Goal: Task Accomplishment & Management: Complete application form

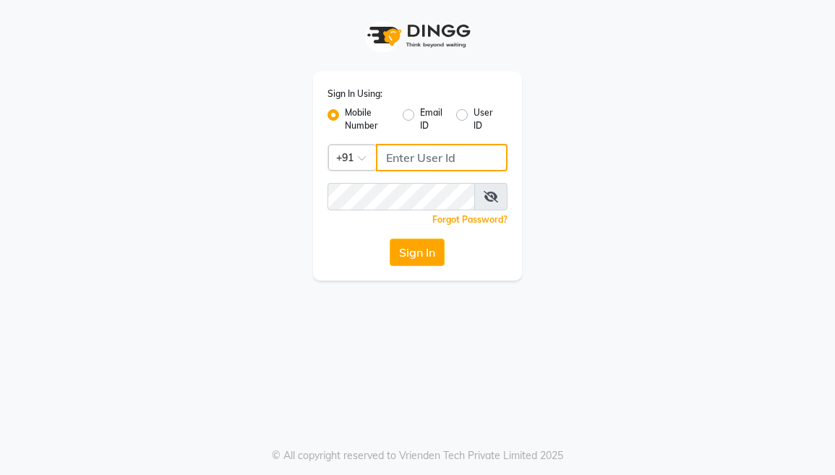
type input "9250497887"
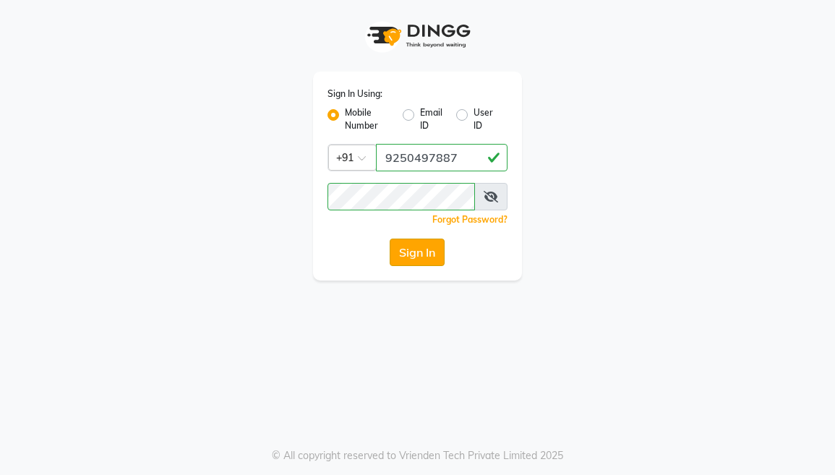
click at [409, 249] on button "Sign In" at bounding box center [417, 252] width 55 height 27
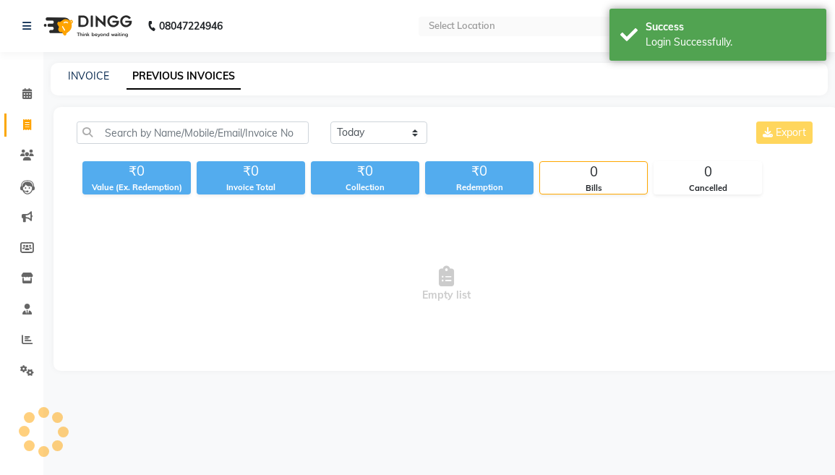
select select "en"
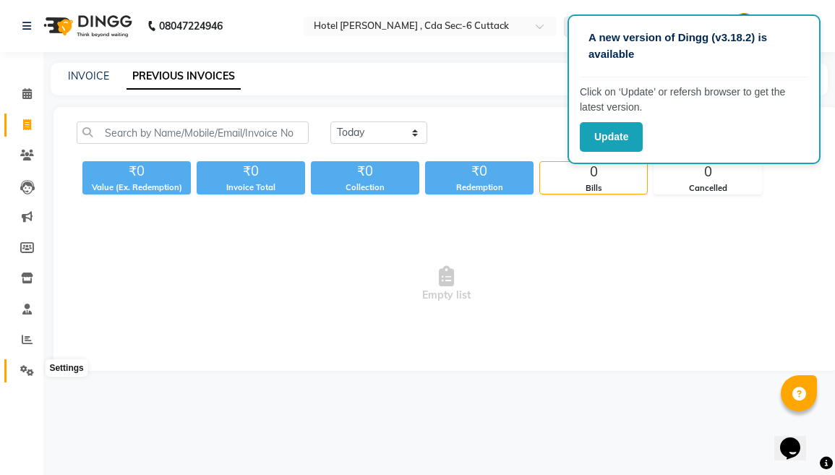
click at [26, 369] on icon at bounding box center [27, 370] width 14 height 11
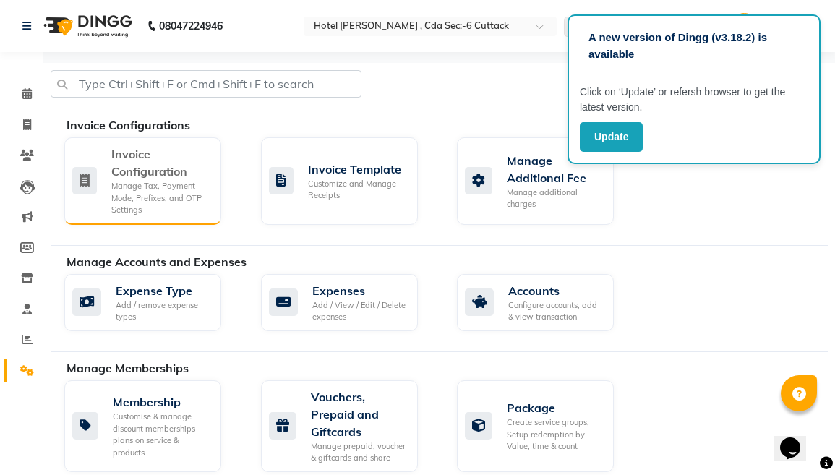
click at [153, 205] on div "Manage Tax, Payment Mode, Prefixes, and OTP Settings" at bounding box center [160, 198] width 98 height 36
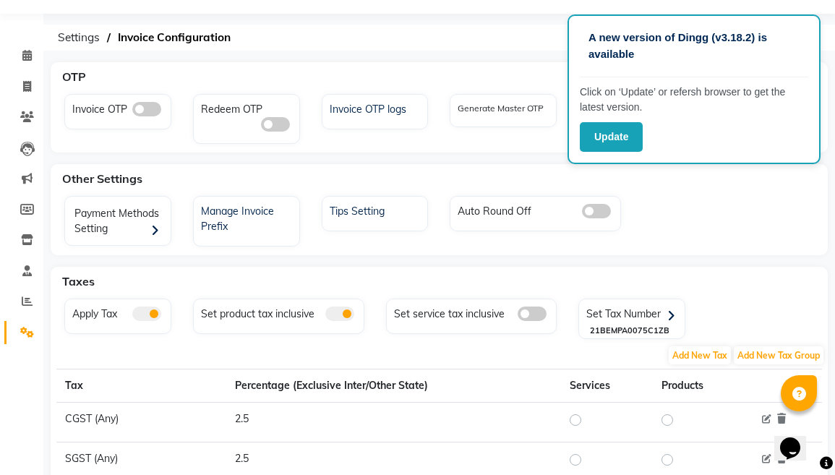
scroll to position [41, 0]
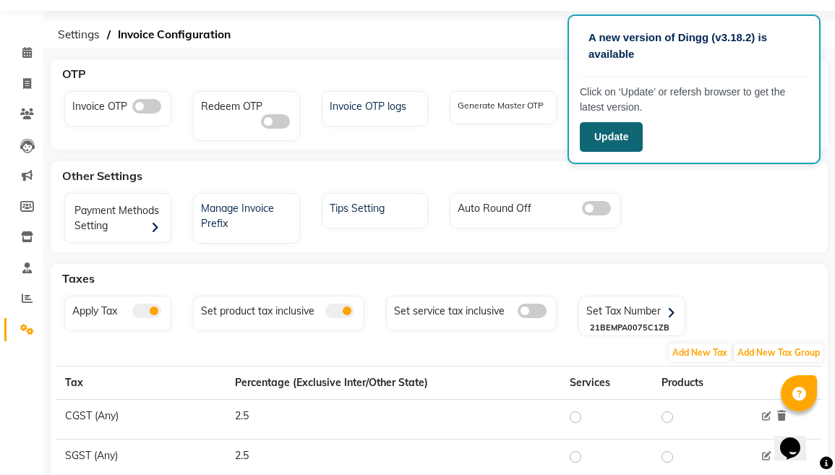
click at [622, 124] on button "Update" at bounding box center [611, 137] width 63 height 30
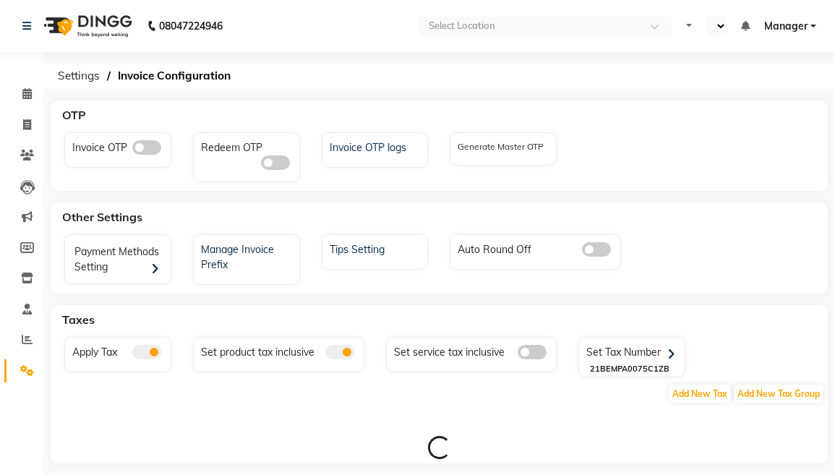
select select "en"
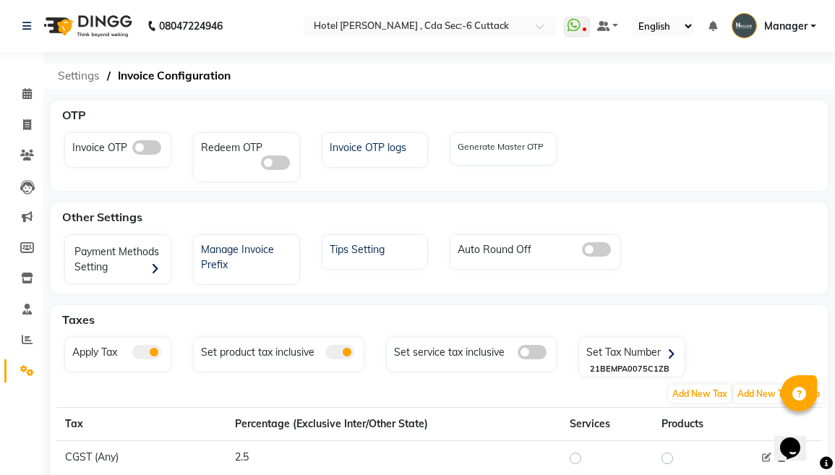
click at [85, 89] on span "Settings" at bounding box center [79, 76] width 56 height 26
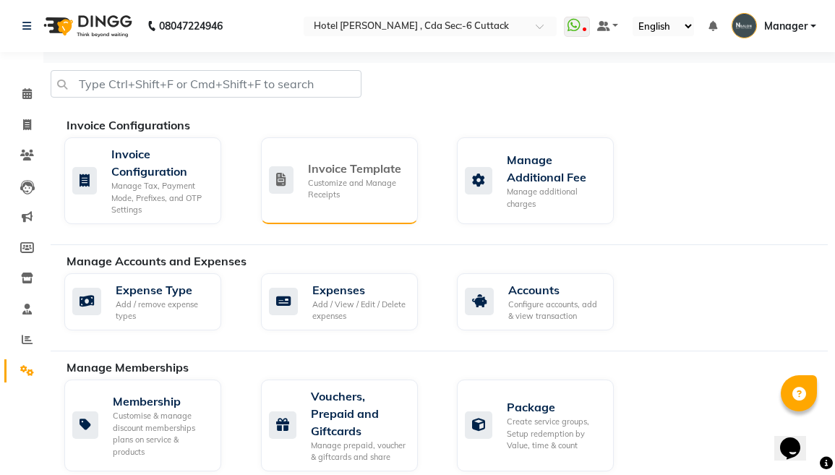
click at [399, 223] on div "Invoice Template Customize and Manage Receipts" at bounding box center [339, 180] width 157 height 87
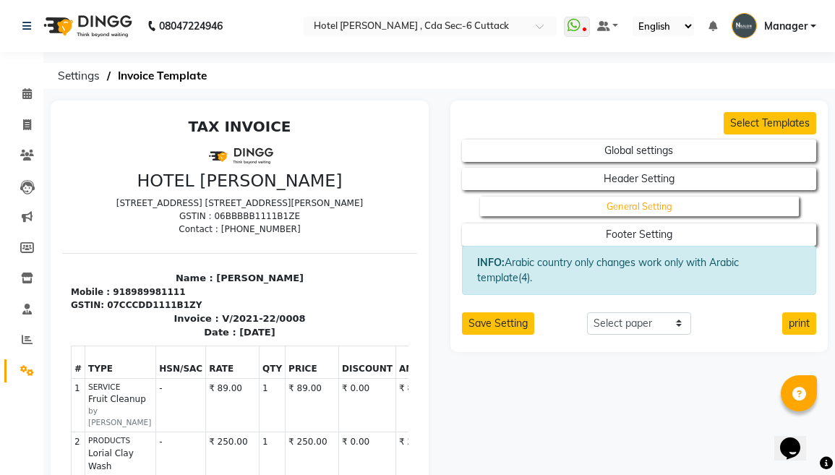
click at [658, 217] on button "General Setting" at bounding box center [639, 207] width 319 height 20
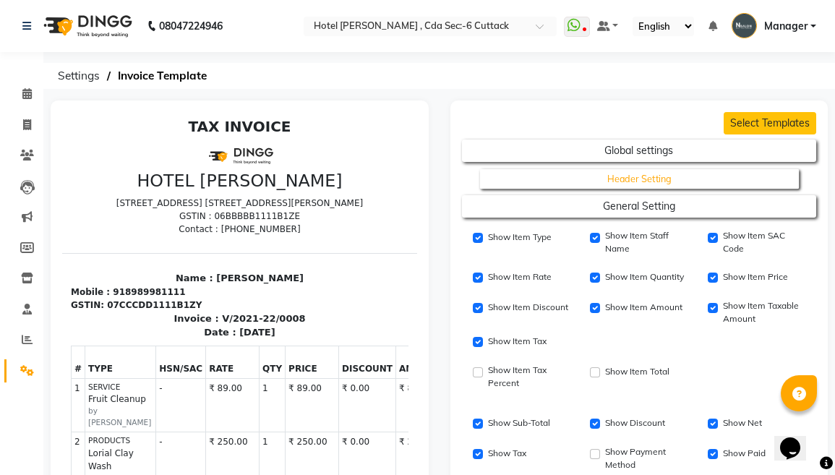
click at [639, 189] on button "Header Setting" at bounding box center [639, 179] width 319 height 20
select select "end"
select select "LLLL"
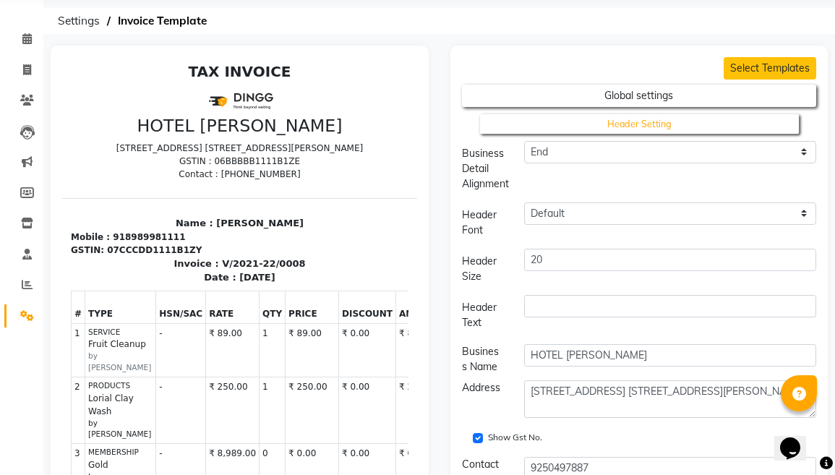
scroll to position [56, 0]
click at [664, 133] on button "Header Setting" at bounding box center [639, 123] width 319 height 20
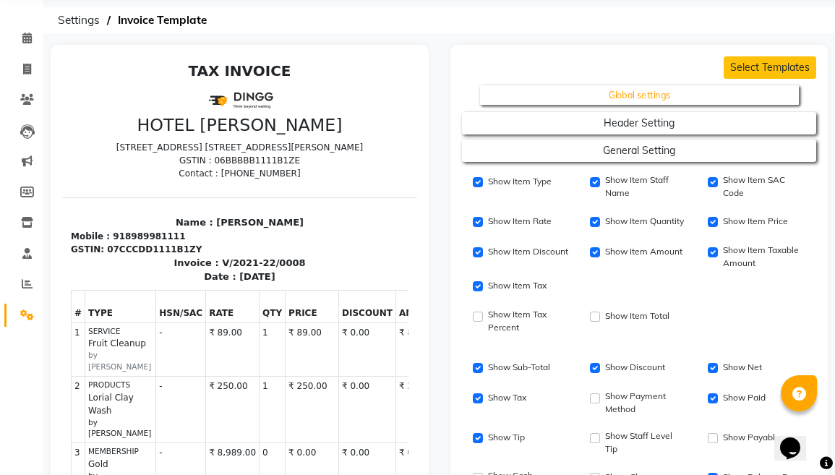
click at [669, 106] on button "Global settings" at bounding box center [639, 95] width 319 height 20
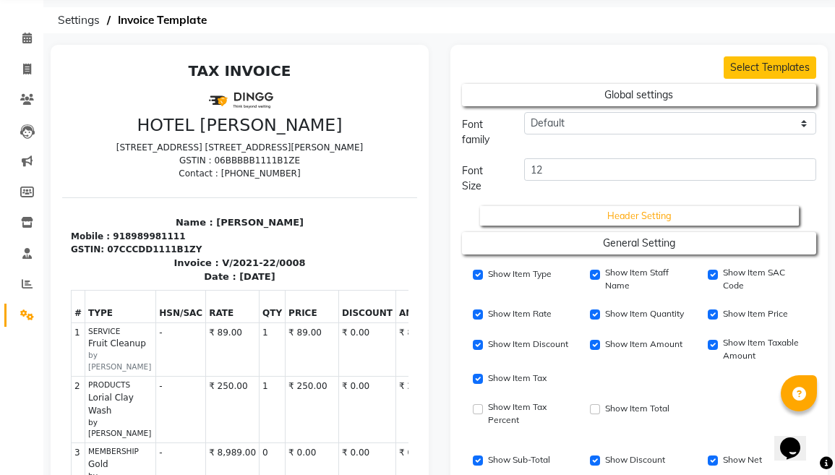
click at [628, 226] on button "Header Setting" at bounding box center [639, 215] width 319 height 20
select select "end"
select select "LLLL"
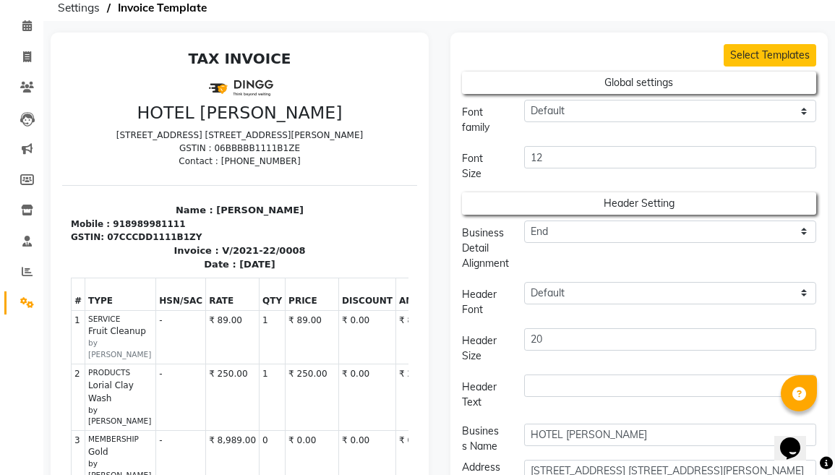
scroll to position [68, 0]
drag, startPoint x: 655, startPoint y: 309, endPoint x: 655, endPoint y: 287, distance: 21.7
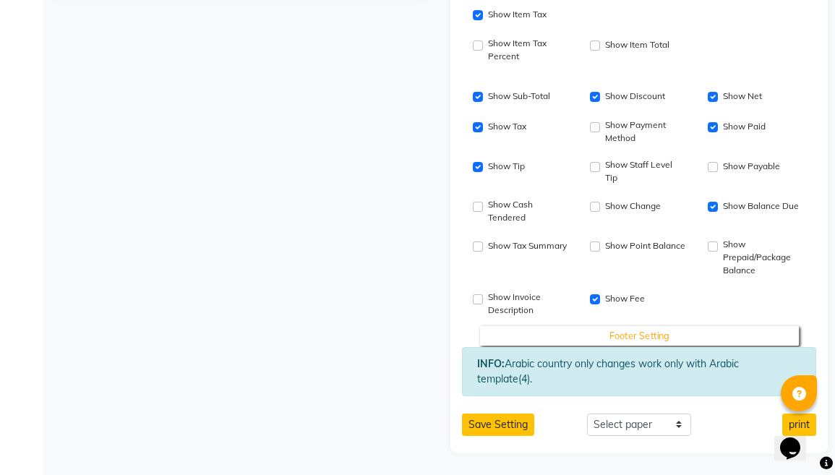
scroll to position [1039, 0]
click at [673, 330] on button "Footer Setting" at bounding box center [639, 336] width 319 height 20
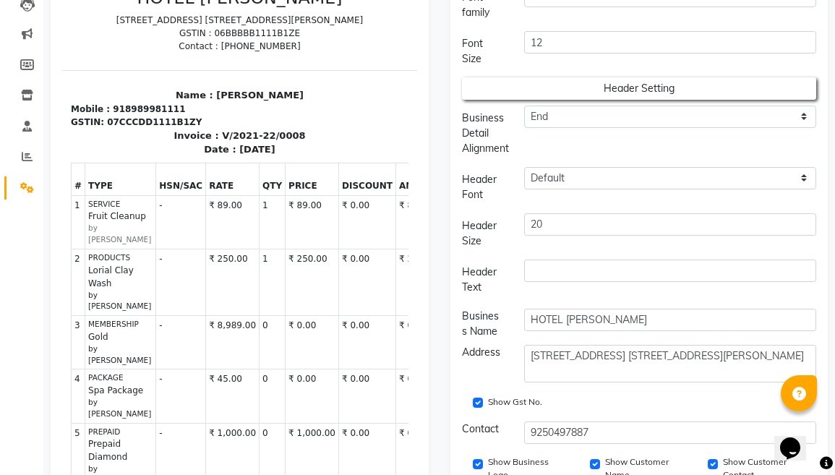
scroll to position [182, 0]
click at [156, 209] on td "-" at bounding box center [181, 223] width 50 height 54
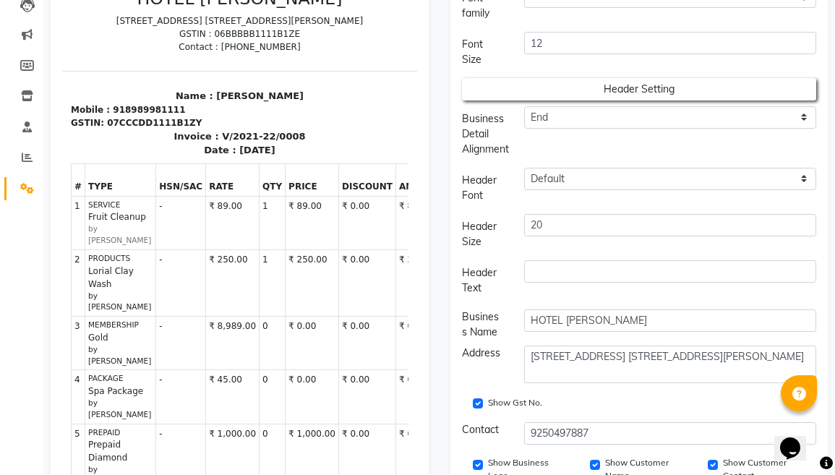
click at [156, 209] on td "-" at bounding box center [181, 223] width 50 height 54
click at [158, 182] on th "HSN/SAC" at bounding box center [181, 179] width 50 height 33
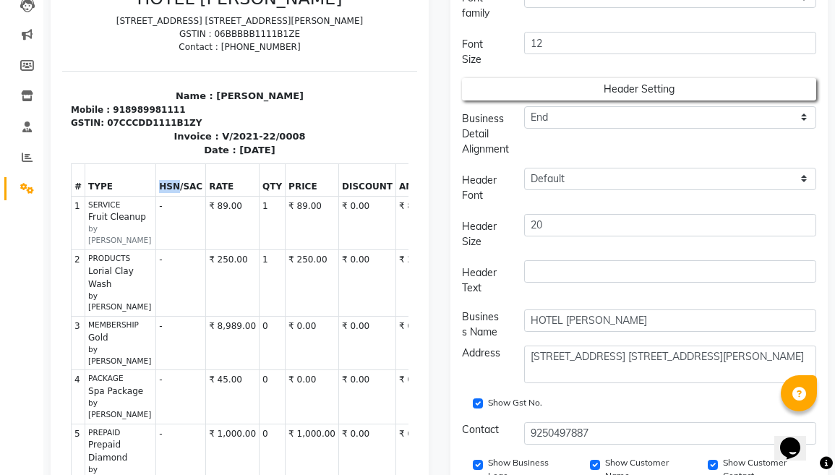
click at [158, 182] on th "HSN/SAC" at bounding box center [181, 179] width 50 height 33
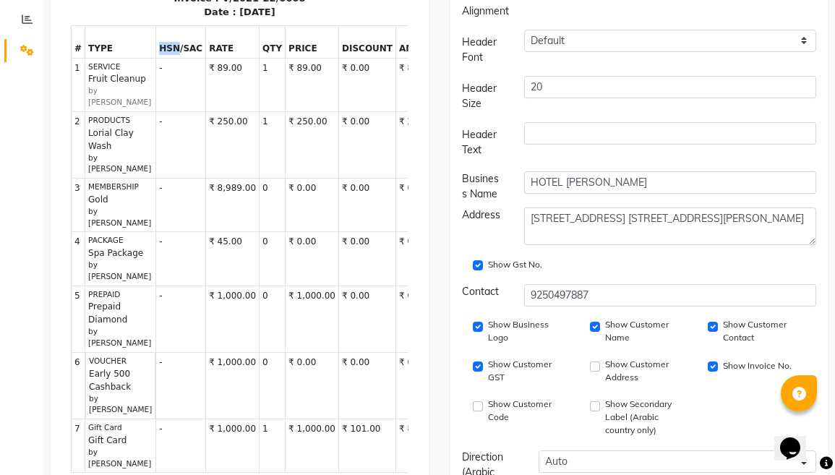
scroll to position [353, 0]
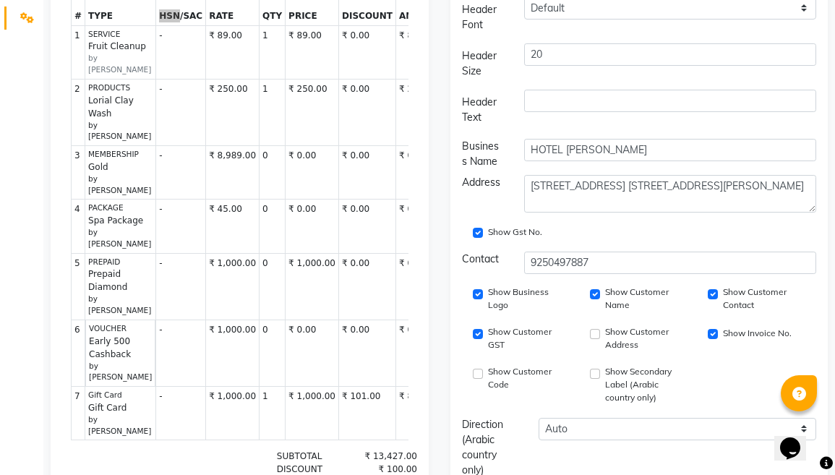
click at [604, 396] on div "Show Secondary Label (Arabic country only)" at bounding box center [639, 385] width 96 height 40
click at [600, 379] on input "Show Customer Contact" at bounding box center [595, 374] width 10 height 10
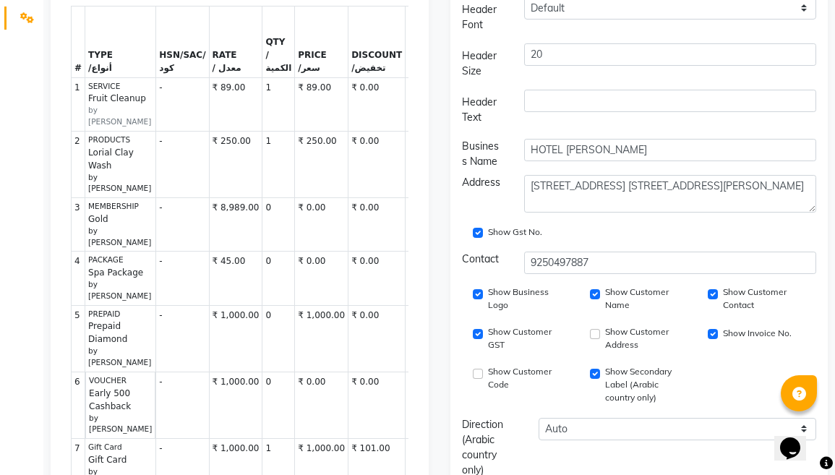
click at [599, 379] on input "Show Customer Contact" at bounding box center [595, 374] width 10 height 10
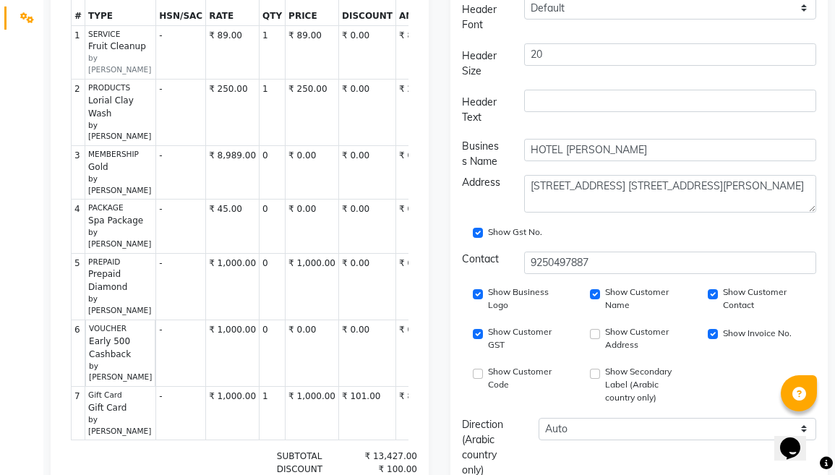
click at [599, 379] on input "Show Customer Contact" at bounding box center [595, 374] width 10 height 10
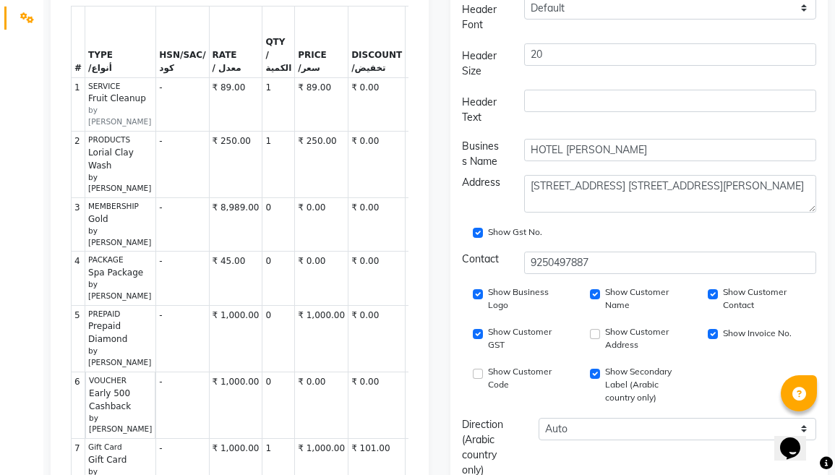
click at [599, 379] on input "Show Customer Contact" at bounding box center [595, 374] width 10 height 10
checkbox input "false"
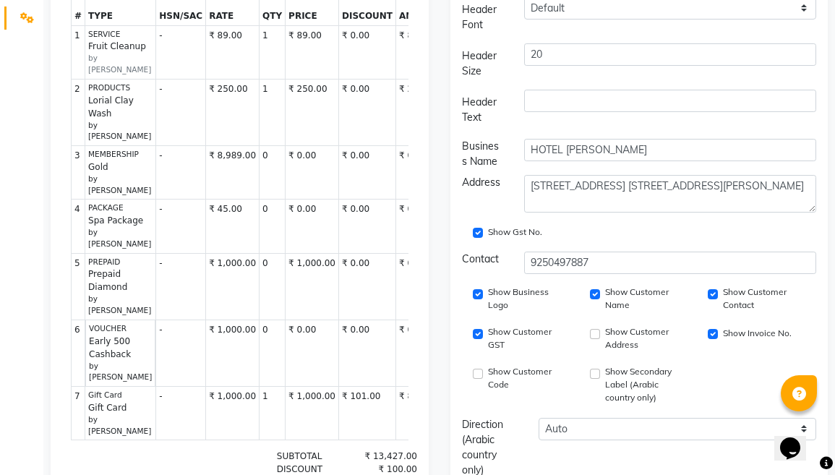
click at [476, 379] on input "Show Customer Code" at bounding box center [478, 374] width 10 height 10
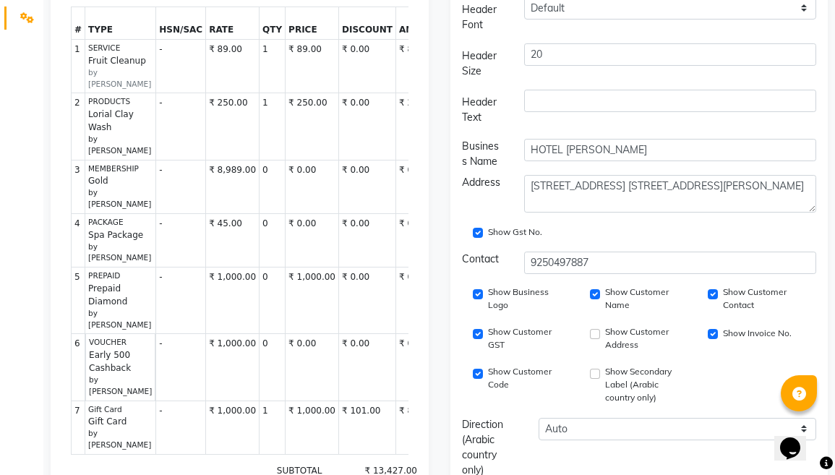
click at [476, 379] on input "Show Customer Code" at bounding box center [478, 374] width 10 height 10
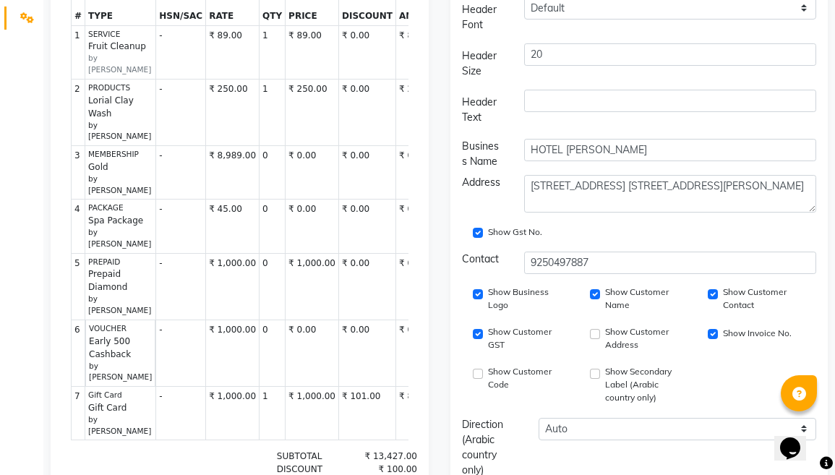
click at [476, 379] on input "Show Customer Code" at bounding box center [478, 374] width 10 height 10
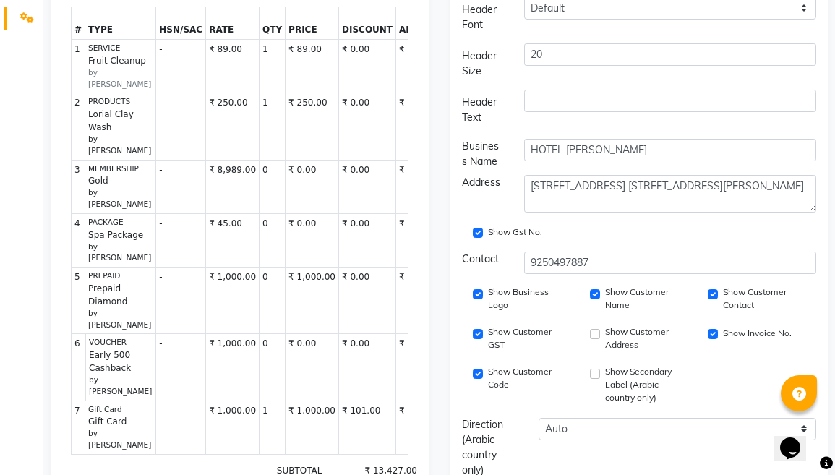
click at [476, 379] on input "Show Customer Code" at bounding box center [478, 374] width 10 height 10
checkbox input "false"
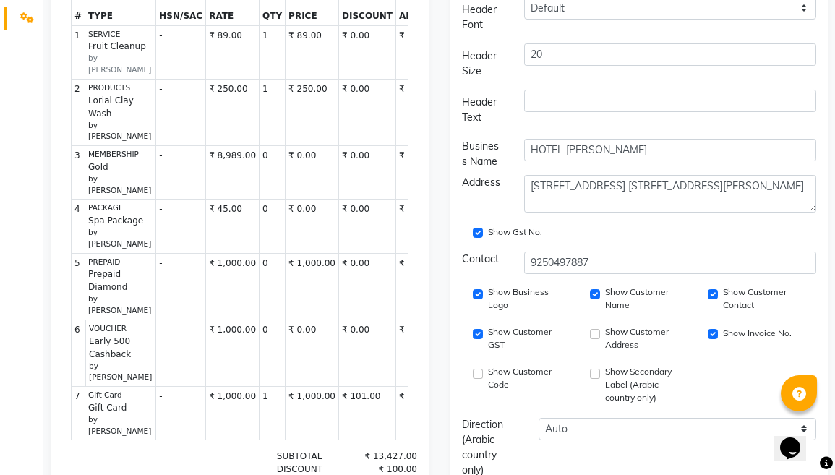
click at [601, 352] on div "Show Customer Address" at bounding box center [639, 339] width 96 height 27
click at [597, 339] on input "Show Customer Address" at bounding box center [595, 334] width 10 height 10
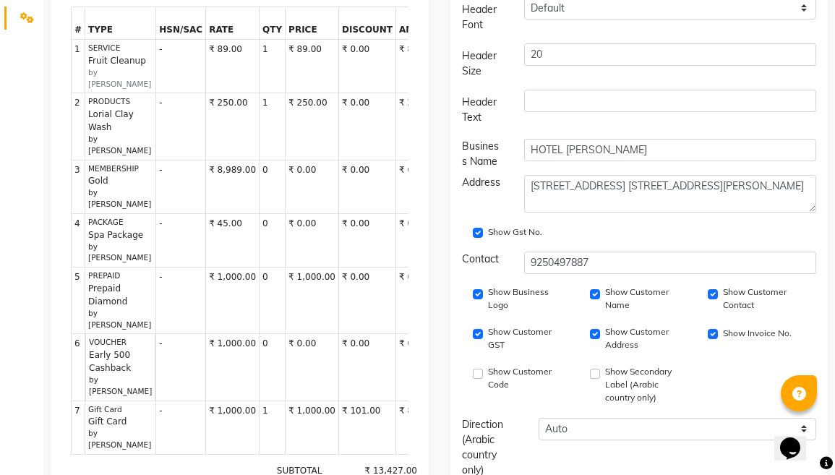
click at [597, 339] on input "Show Customer Address" at bounding box center [595, 334] width 10 height 10
checkbox input "false"
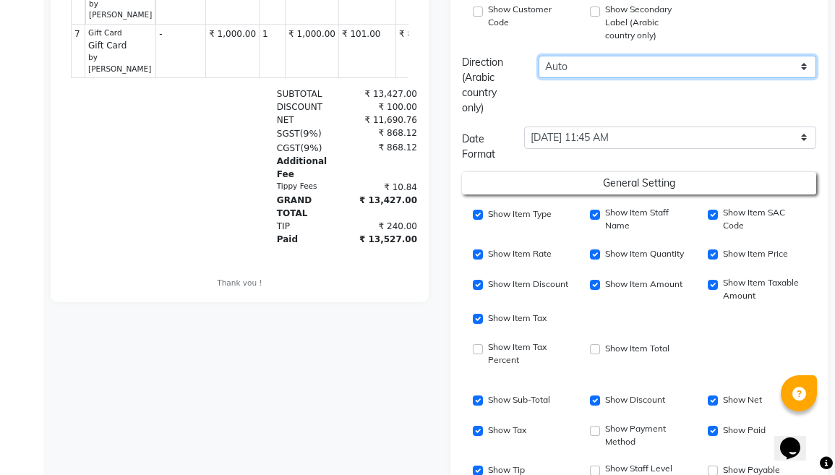
scroll to position [723, 0]
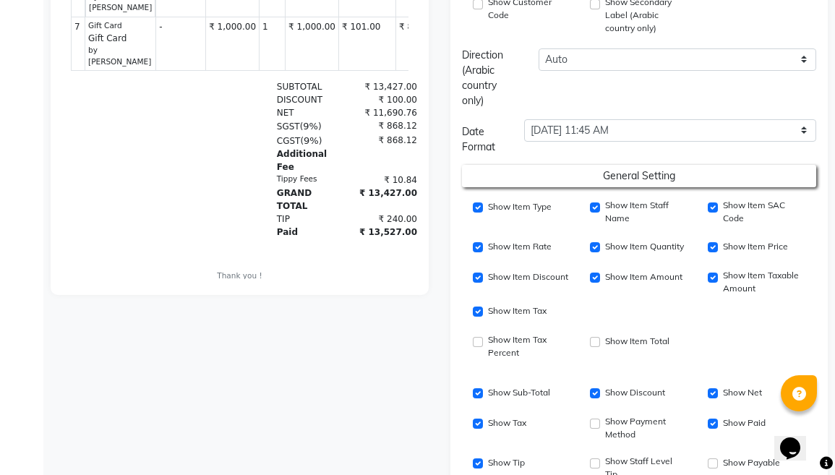
click at [752, 225] on label "Show Item SAC Code" at bounding box center [764, 212] width 82 height 26
click at [718, 213] on input "Show Item SAC Code" at bounding box center [713, 208] width 10 height 10
click at [752, 225] on label "Show Item SAC Code" at bounding box center [764, 212] width 82 height 26
click at [718, 213] on input "Show Item SAC Code" at bounding box center [713, 208] width 10 height 10
checkbox input "true"
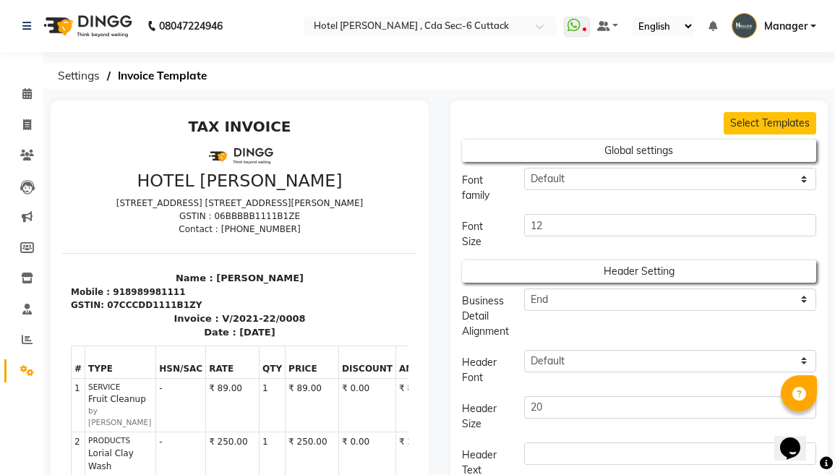
scroll to position [0, 0]
click at [35, 117] on span at bounding box center [26, 125] width 25 height 17
select select "7840"
select select "service"
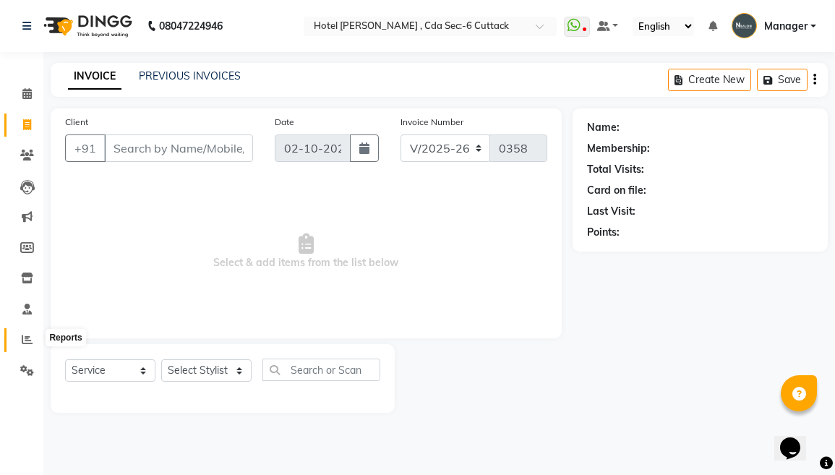
click at [25, 339] on icon at bounding box center [27, 339] width 11 height 11
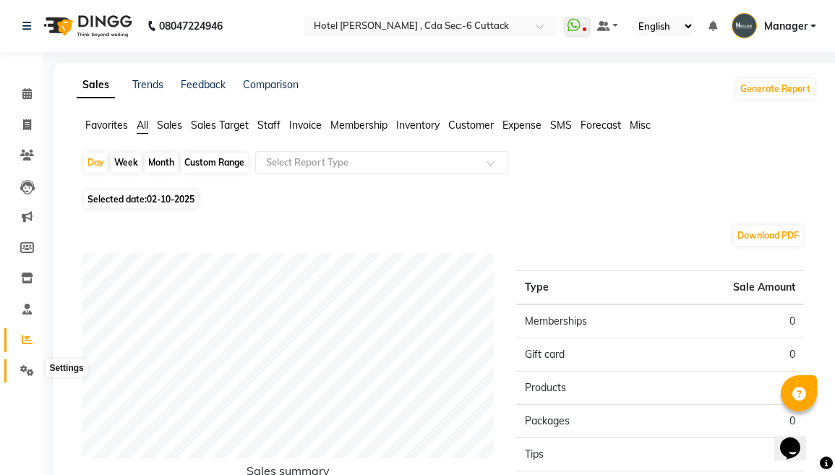
click at [21, 363] on span at bounding box center [26, 371] width 25 height 17
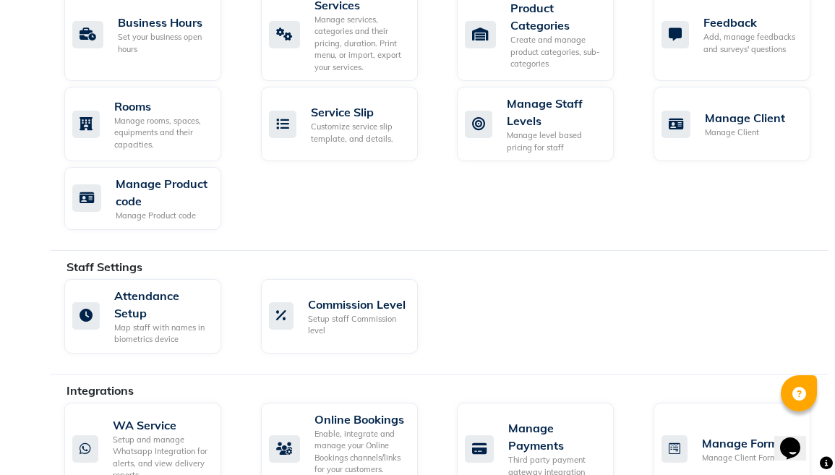
scroll to position [665, 0]
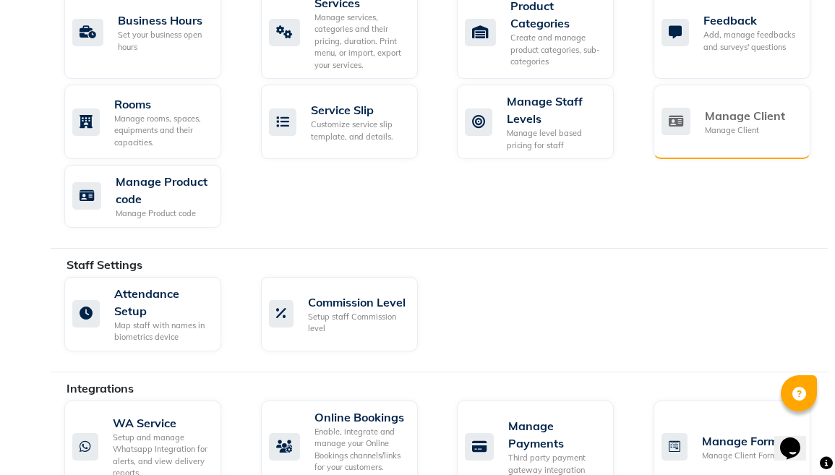
click at [766, 124] on div "Manage Client" at bounding box center [745, 115] width 80 height 17
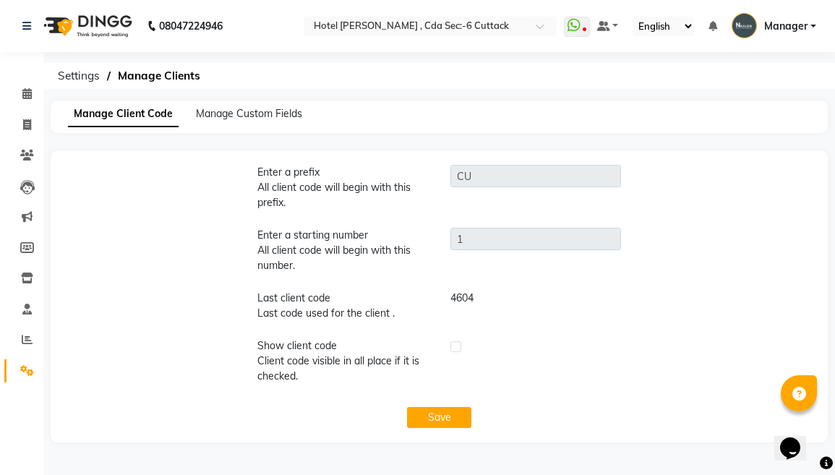
scroll to position [9, 0]
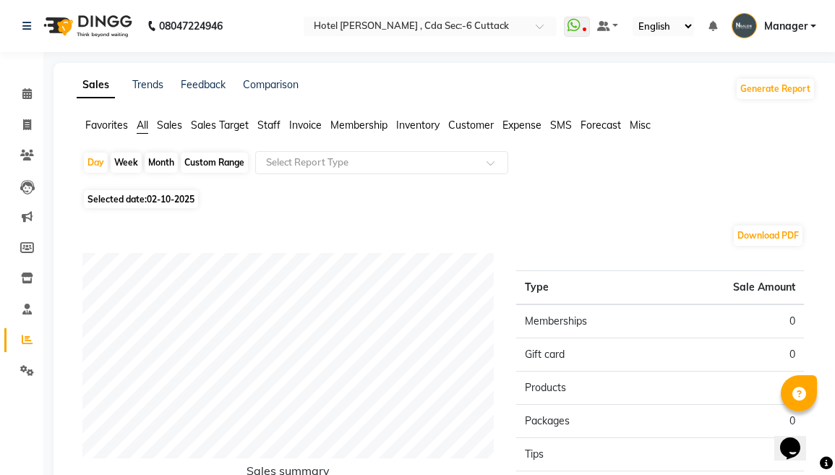
select select "service"
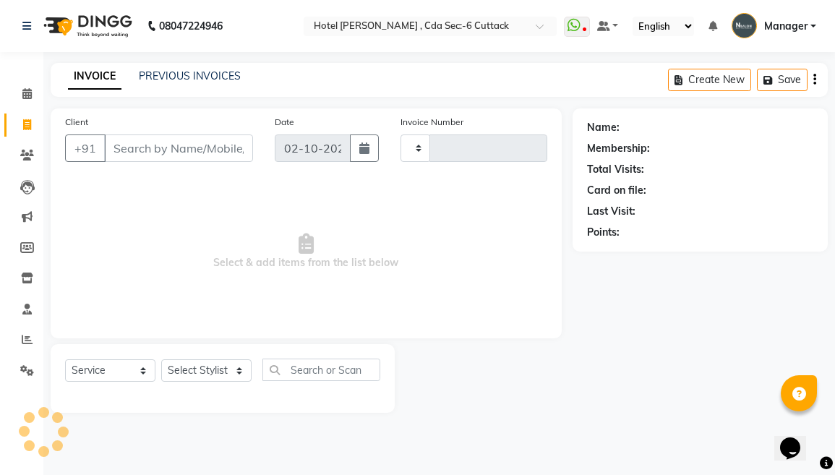
type input "0358"
select select "7840"
click at [30, 307] on icon at bounding box center [26, 309] width 9 height 11
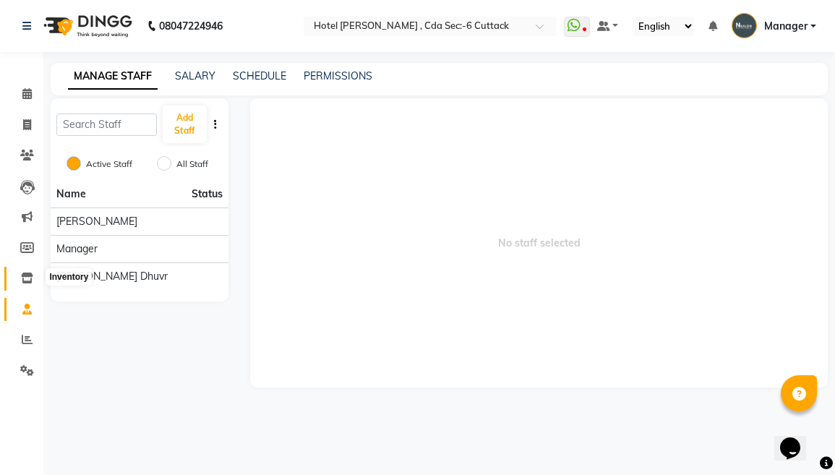
click at [29, 273] on icon at bounding box center [27, 278] width 12 height 11
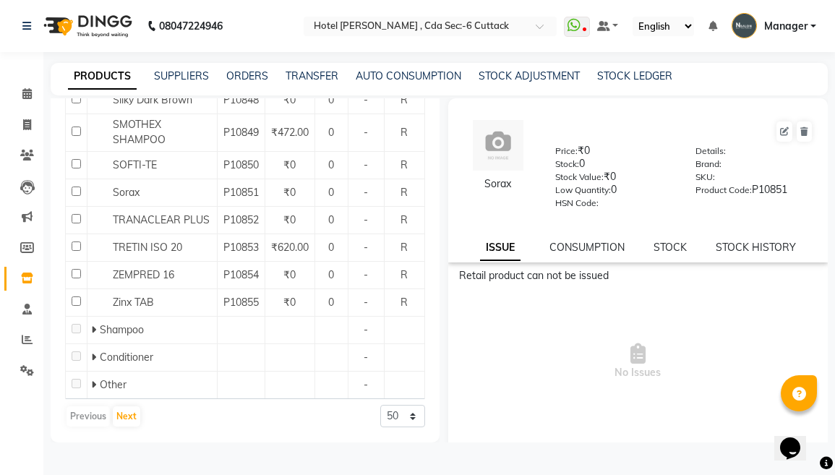
scroll to position [451, 0]
click at [25, 214] on icon at bounding box center [27, 216] width 11 height 11
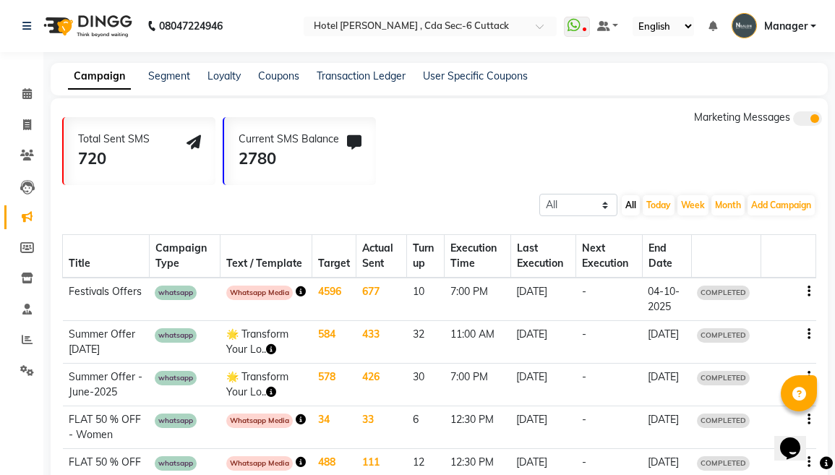
click at [789, 438] on icon "Chat widget" at bounding box center [791, 449] width 20 height 22
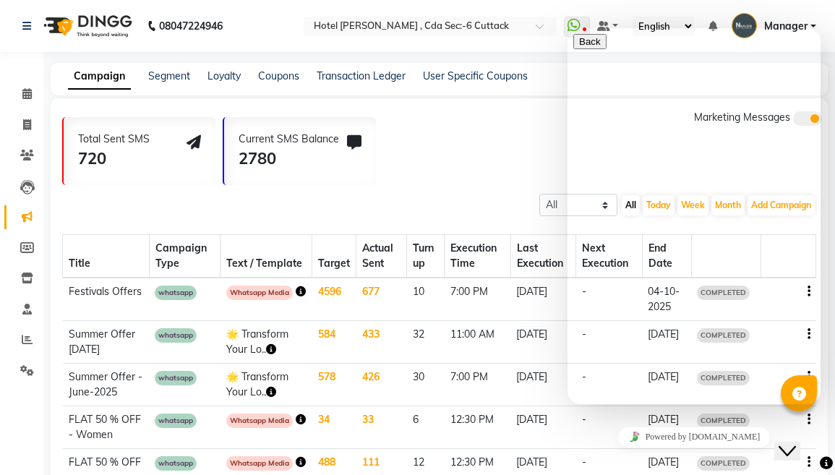
click at [789, 443] on icon "Close Chat This icon closes the chat window." at bounding box center [787, 451] width 17 height 17
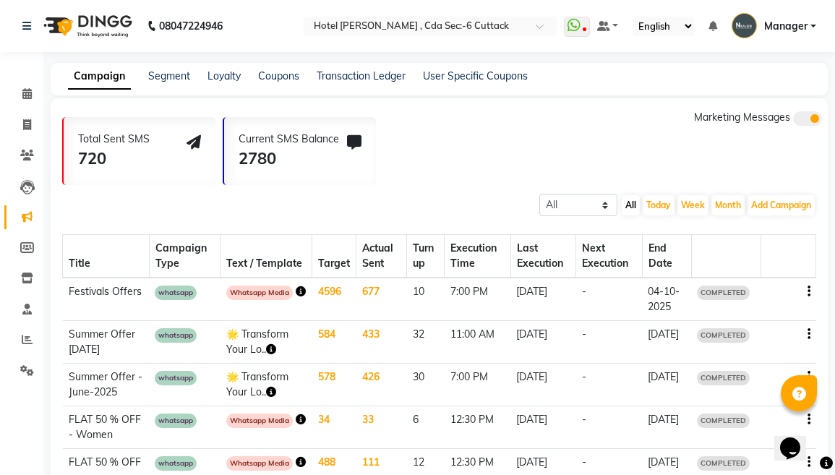
click at [807, 299] on div at bounding box center [788, 291] width 43 height 15
click at [795, 216] on button "Add Campaign" at bounding box center [781, 205] width 67 height 20
click at [784, 283] on div "WhatsApp (Direct)" at bounding box center [808, 272] width 122 height 22
select select "2"
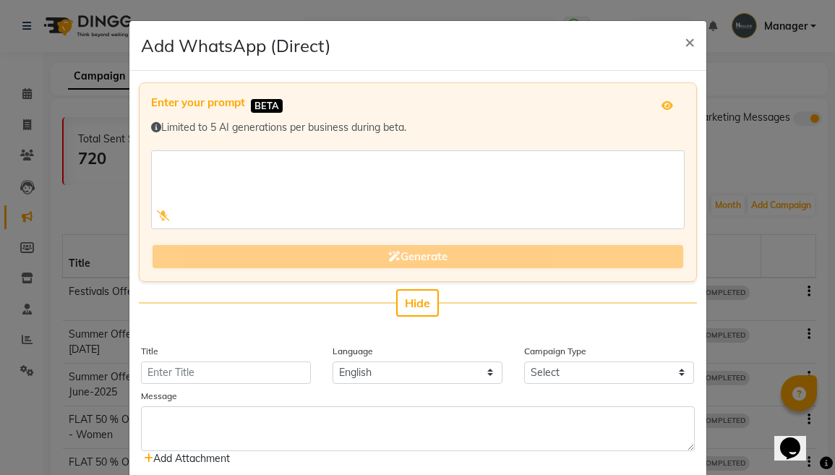
click at [469, 255] on div "Generate" at bounding box center [418, 258] width 534 height 26
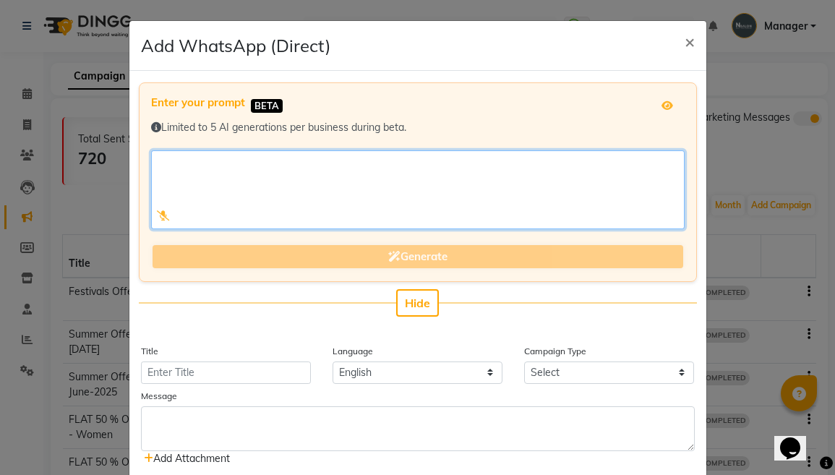
paste textarea "🎇 [DATE] Dhamaka at N Salon 🎇 Celebrate the Festival of Lights with glowing ski…"
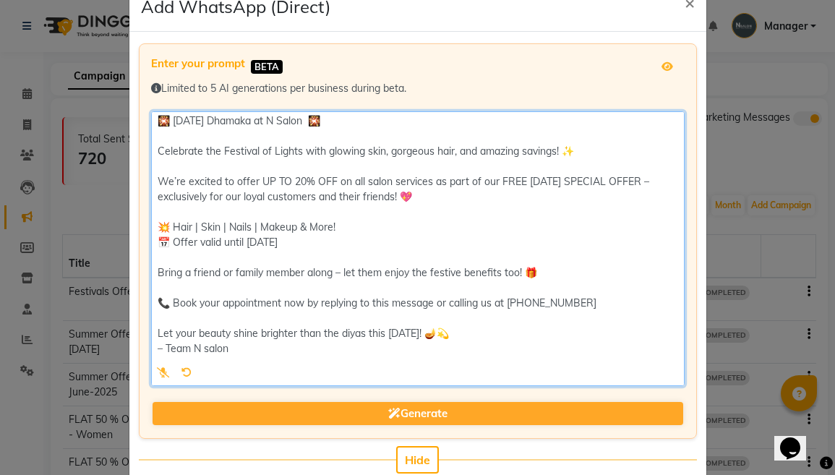
scroll to position [41, 0]
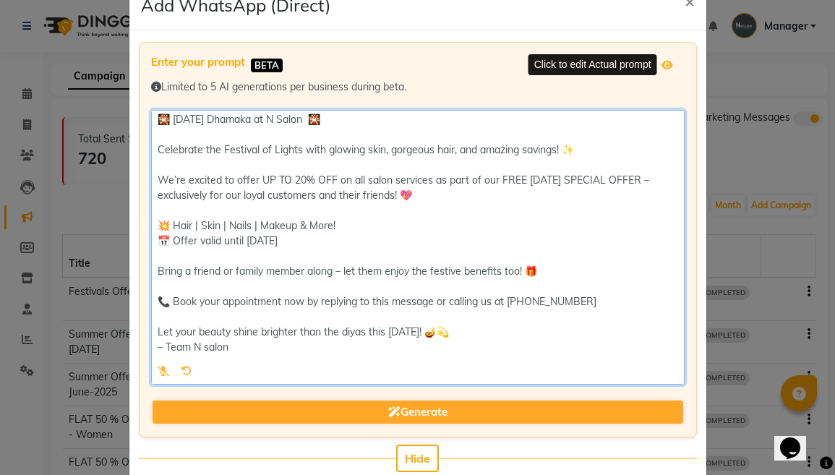
type textarea "🎇 [DATE] Dhamaka at N Salon 🎇 Celebrate the Festival of Lights with glowing ski…"
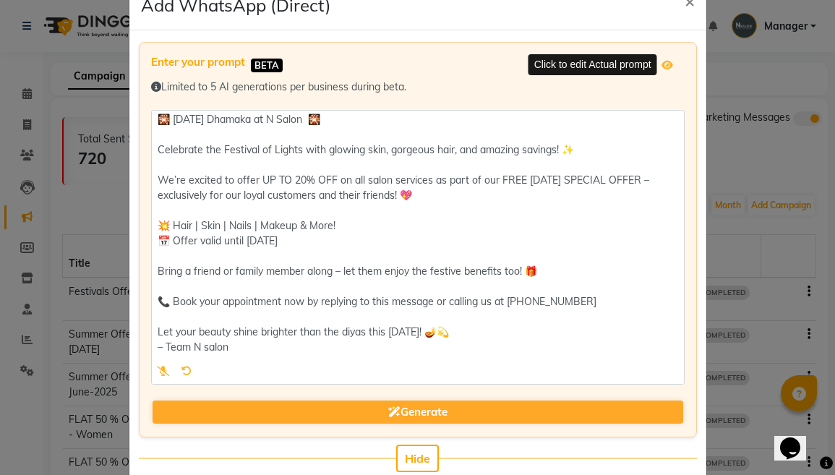
click at [663, 63] on icon at bounding box center [668, 65] width 12 height 10
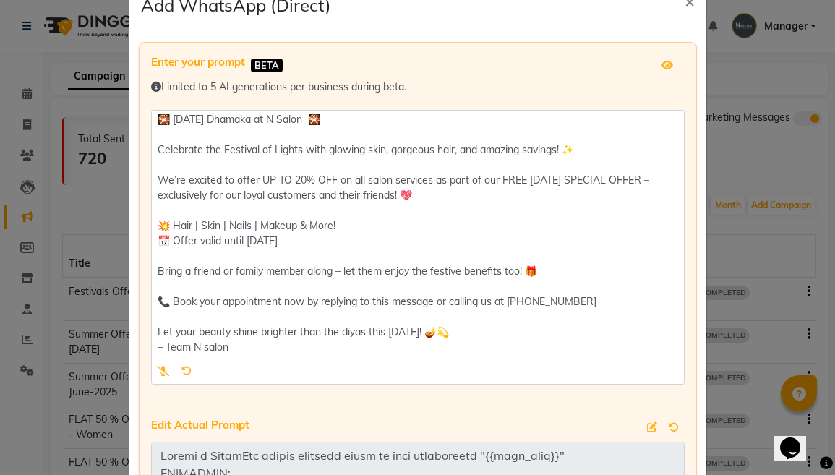
click at [663, 63] on icon at bounding box center [668, 65] width 12 height 10
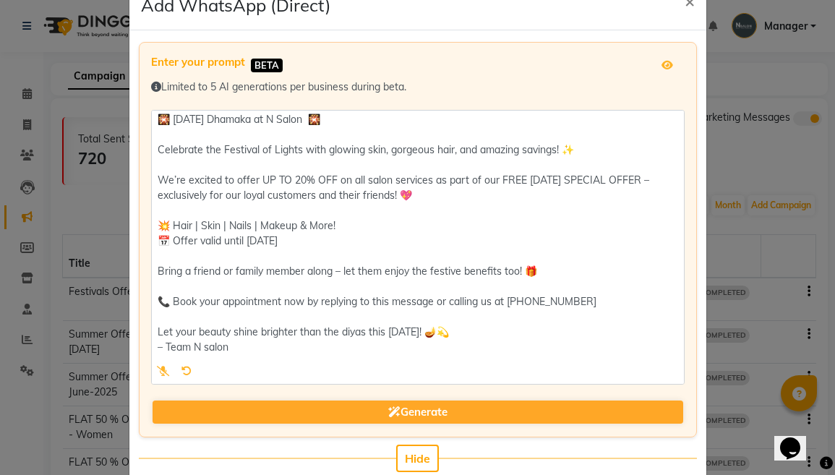
click at [663, 63] on icon at bounding box center [668, 65] width 12 height 10
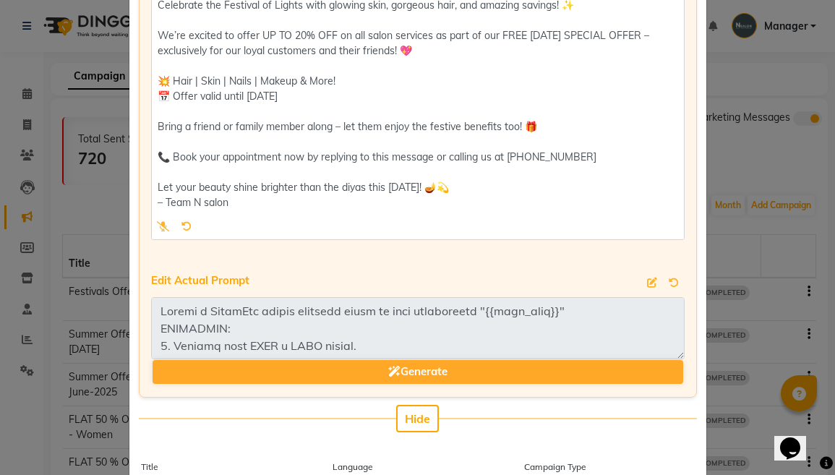
scroll to position [187, 0]
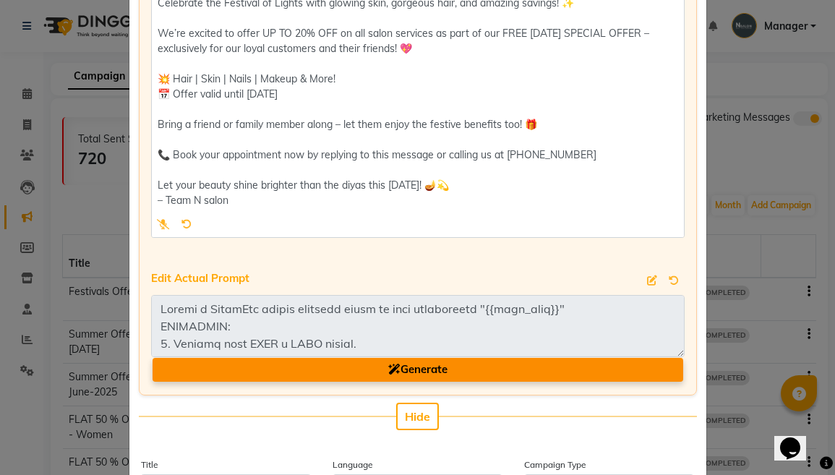
click at [449, 369] on button "Generate" at bounding box center [418, 370] width 531 height 24
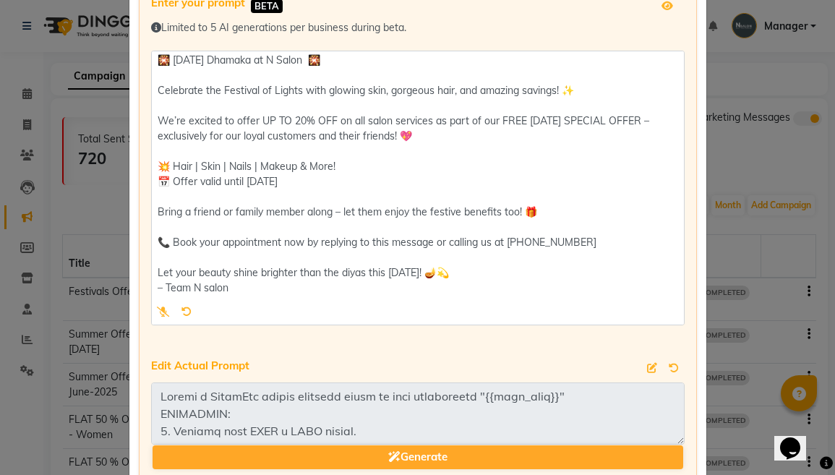
scroll to position [1, 0]
click at [163, 307] on icon at bounding box center [163, 312] width 13 height 10
click at [161, 310] on icon at bounding box center [161, 312] width 8 height 10
click at [161, 310] on icon at bounding box center [163, 312] width 13 height 10
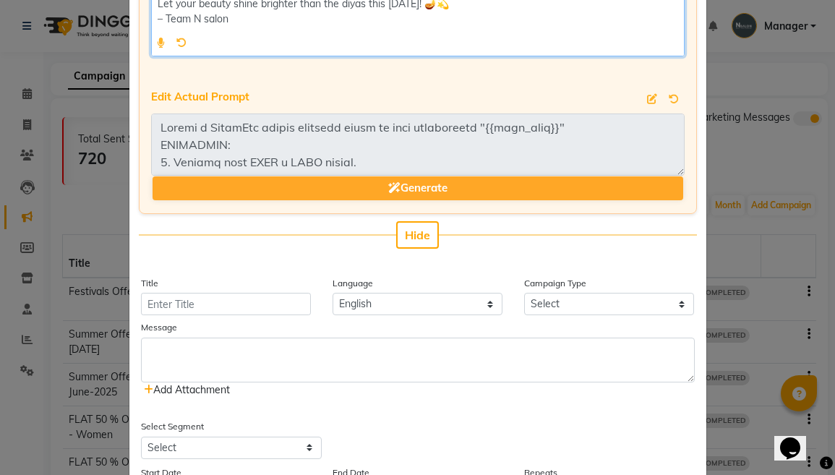
scroll to position [381, 0]
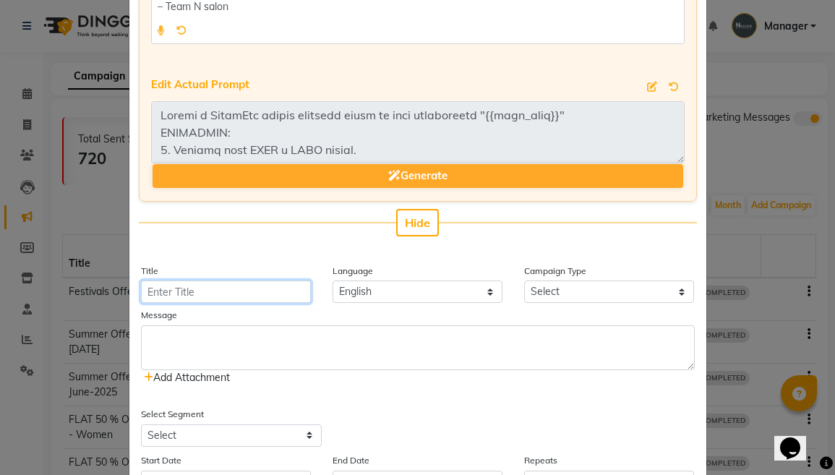
click at [301, 291] on input "Title" at bounding box center [226, 292] width 170 height 22
click at [301, 290] on input "Title" at bounding box center [226, 292] width 170 height 22
type input "d"
type input "diwal"
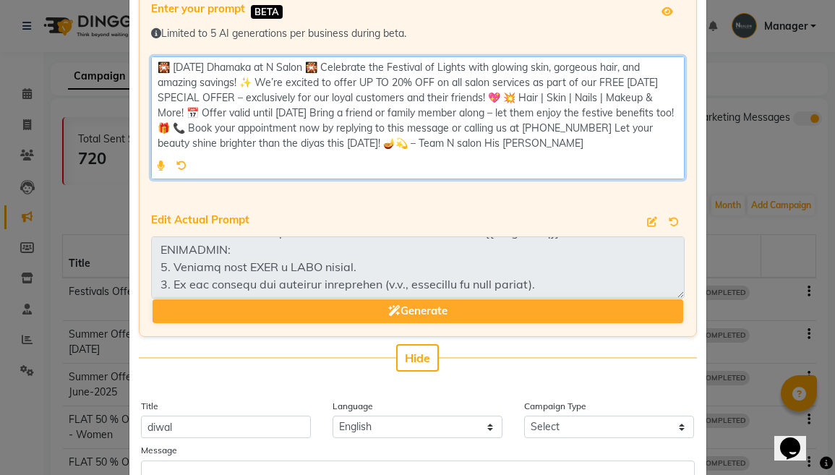
scroll to position [22, 0]
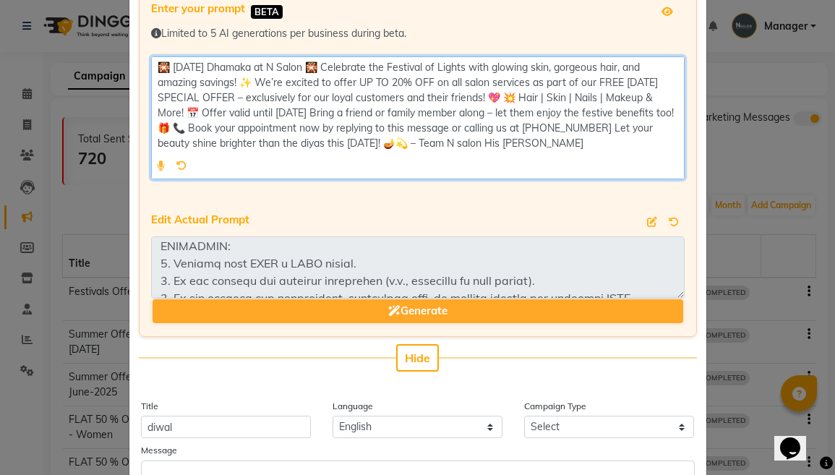
type textarea "🎇 [DATE] Dhamaka at N Salon 🎇 Celebrate the Festival of Lights with glowing ski…"
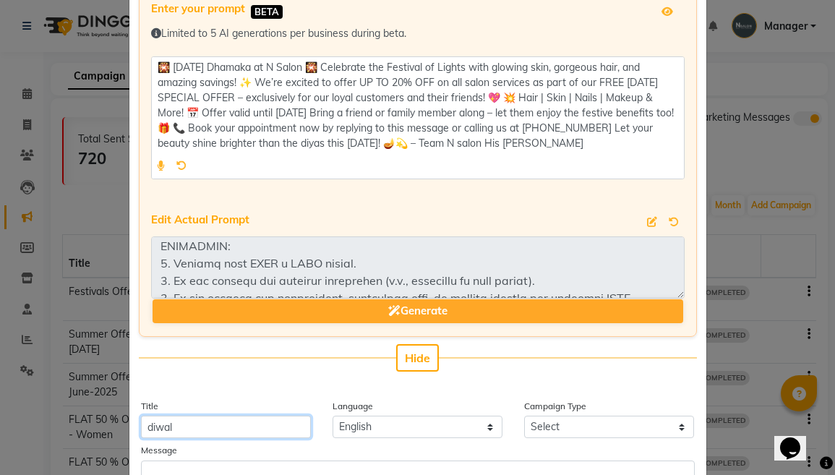
click at [205, 430] on input "diwal" at bounding box center [226, 427] width 170 height 22
click at [162, 425] on input "diwal" at bounding box center [226, 427] width 170 height 22
click at [212, 426] on input "[DATE]" at bounding box center [226, 427] width 170 height 22
type input "[DATE] Dhamaka"
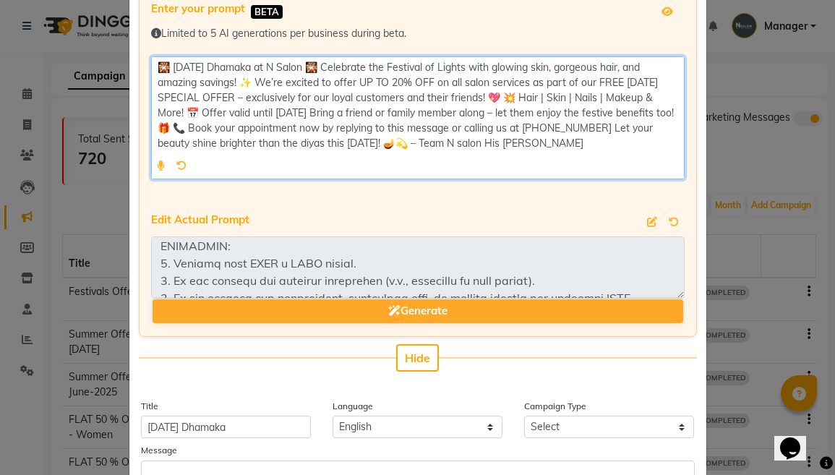
type textarea "🎇 [DATE] Dhamaka at N Salon 🎇 Celebrate the Festival of Lights with glowing ski…"
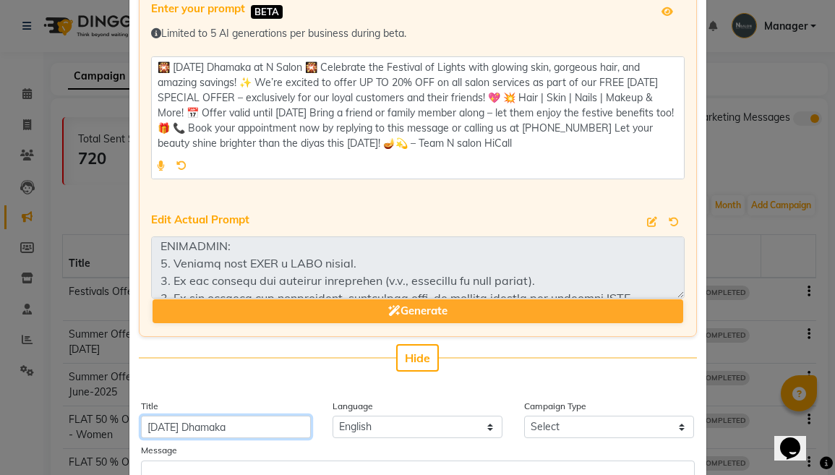
click at [268, 430] on input "[DATE] Dhamaka" at bounding box center [226, 427] width 170 height 22
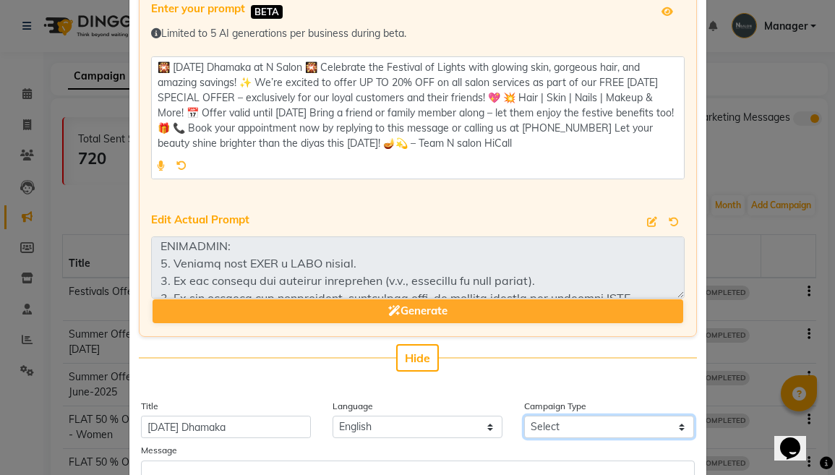
select select "3"
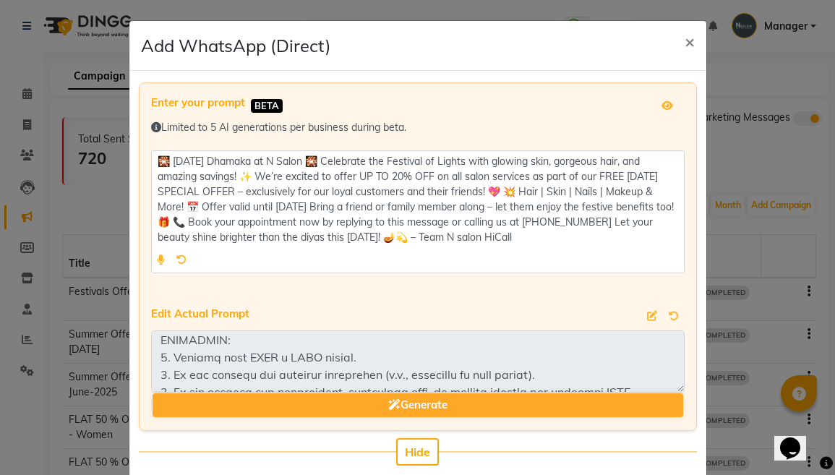
scroll to position [0, 0]
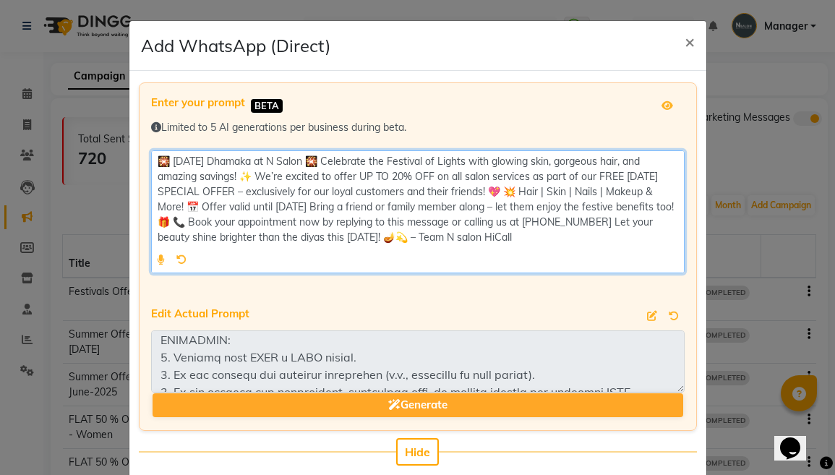
click at [323, 160] on textarea at bounding box center [418, 211] width 534 height 123
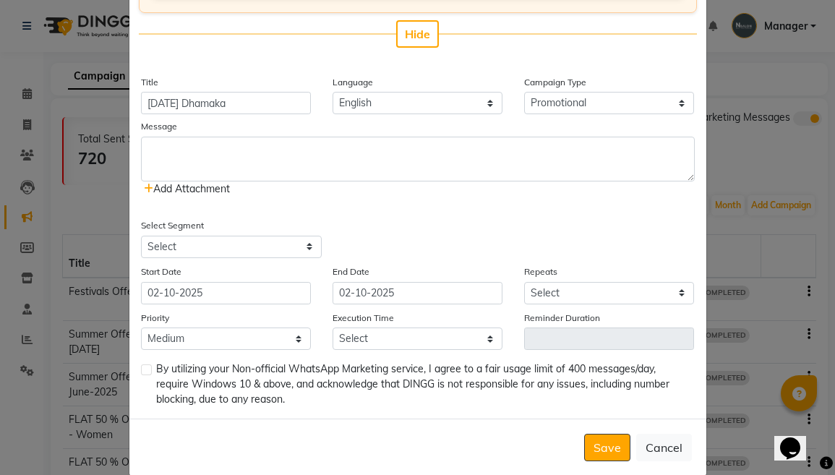
scroll to position [428, 0]
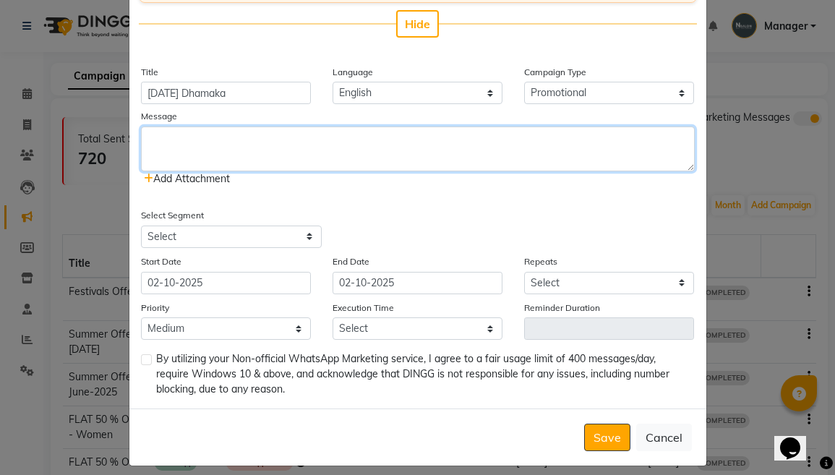
paste textarea "🎇 [DATE] Dhamaka at N Salon 🎇 Celebrate the Festival of Lights with glowing ski…"
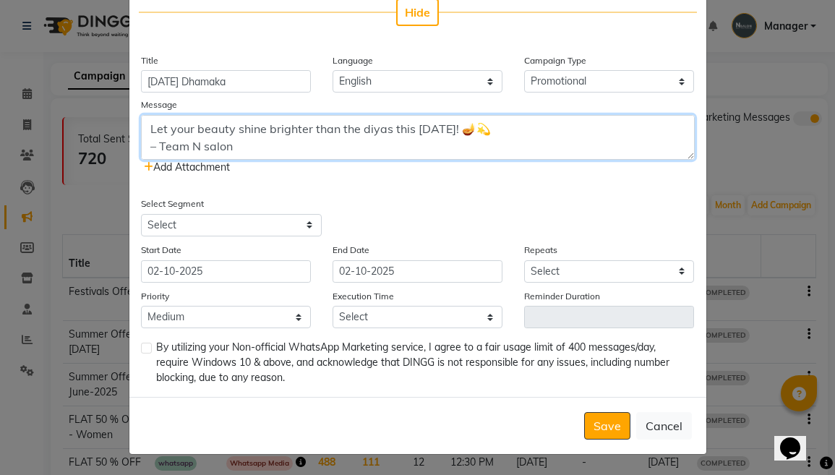
scroll to position [440, 0]
type textarea "🎇 [DATE] Dhamaka at N Salon 🎇 Celebrate the Festival of Lights with glowing ski…"
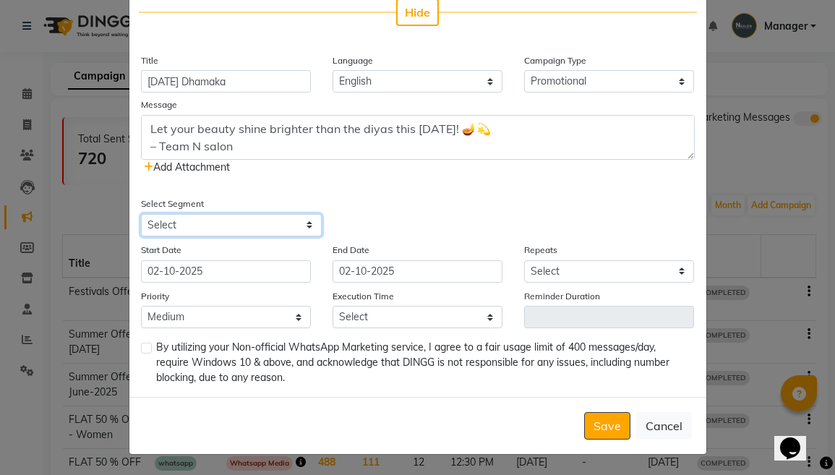
select select "36983"
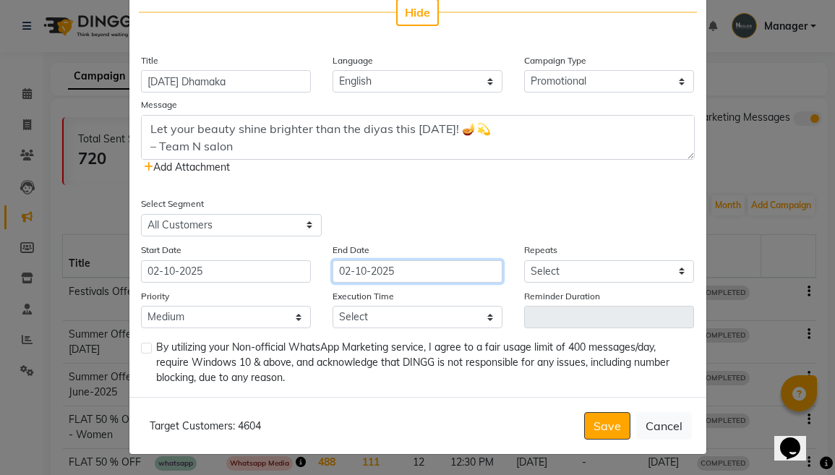
click at [351, 271] on input "02-10-2025" at bounding box center [418, 271] width 170 height 22
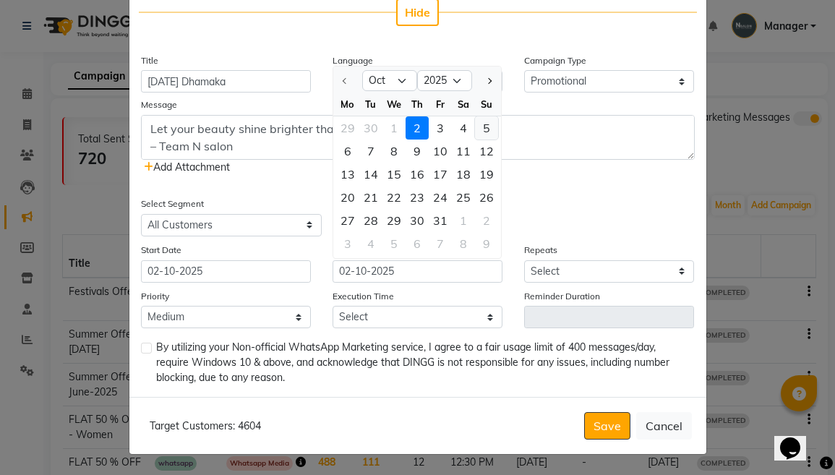
click at [483, 129] on div "5" at bounding box center [486, 127] width 23 height 23
type input "05-10-2025"
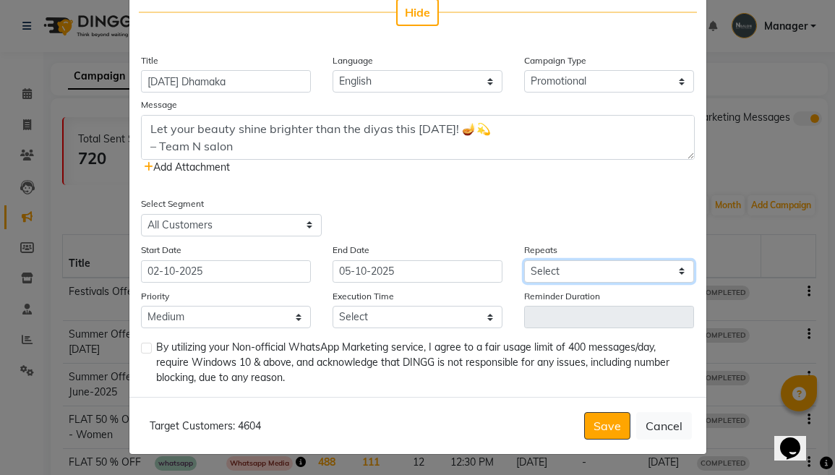
select select "2"
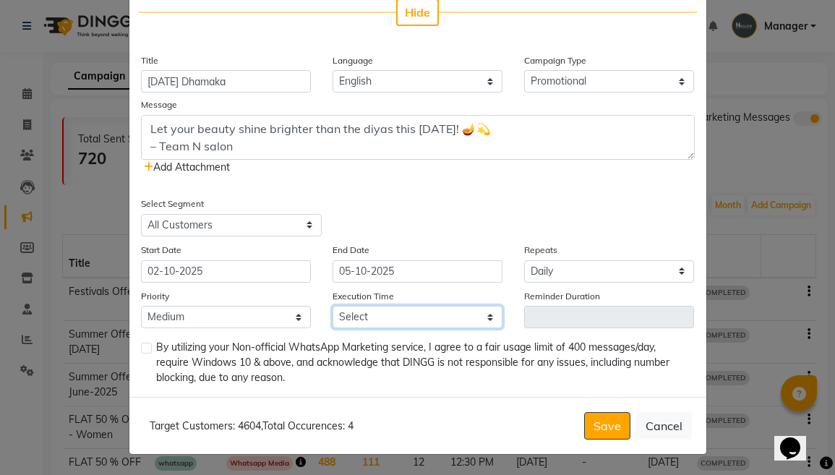
select select "1170"
click at [152, 348] on div "By utilizing your Non-official WhatsApp Marketing service, I agree to a fair us…" at bounding box center [418, 363] width 554 height 46
click at [143, 349] on label at bounding box center [146, 348] width 11 height 11
click at [143, 349] on input "checkbox" at bounding box center [145, 348] width 9 height 9
checkbox input "true"
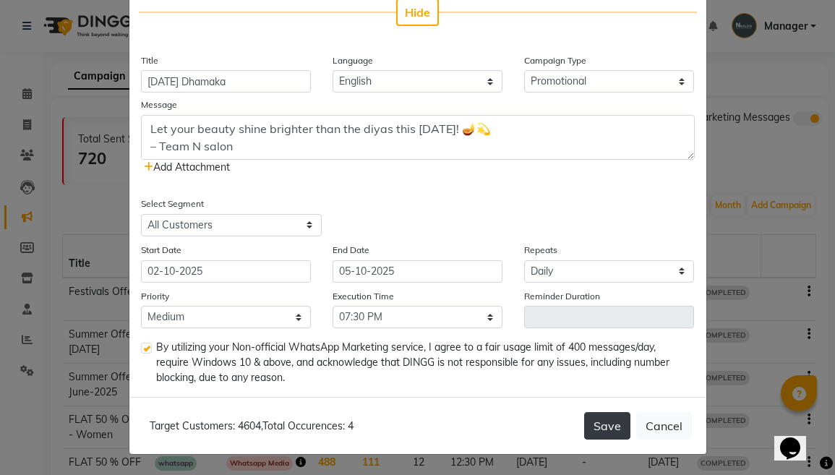
click at [604, 424] on button "Save" at bounding box center [607, 425] width 46 height 27
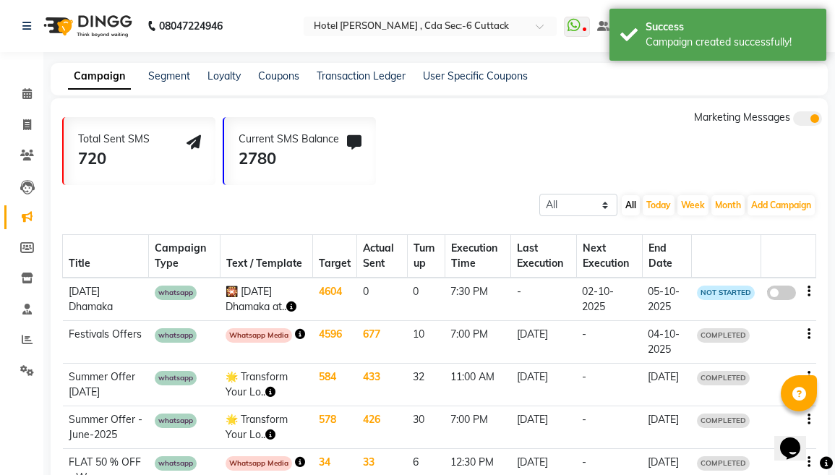
click at [281, 321] on td "🎇 [DATE] Dhamaka at.." at bounding box center [266, 299] width 93 height 43
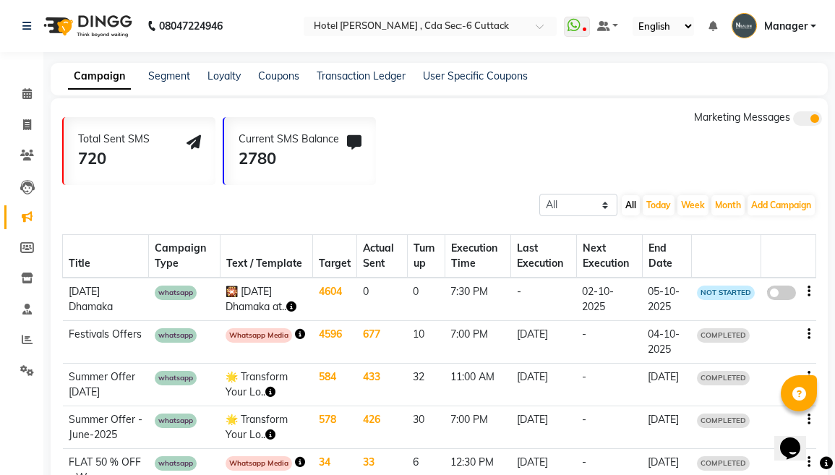
click at [777, 300] on span at bounding box center [782, 293] width 29 height 14
click at [787, 295] on input "false" at bounding box center [787, 295] width 0 height 0
select select "3"
select select "36983"
select select "2"
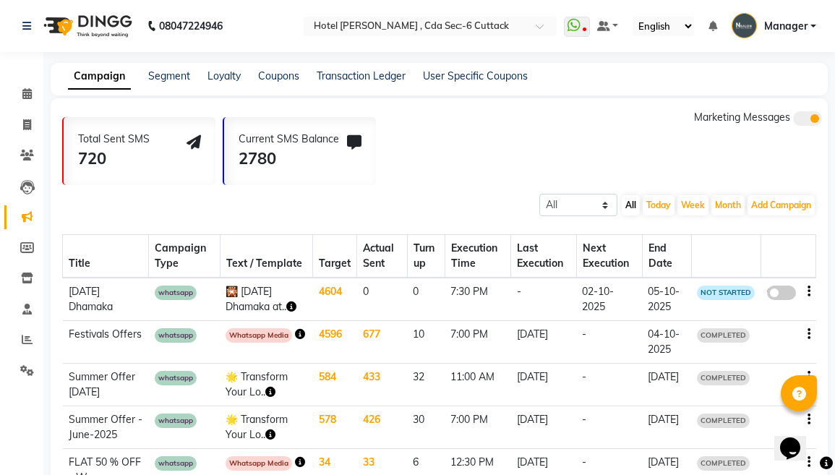
select select "2"
select select "1170"
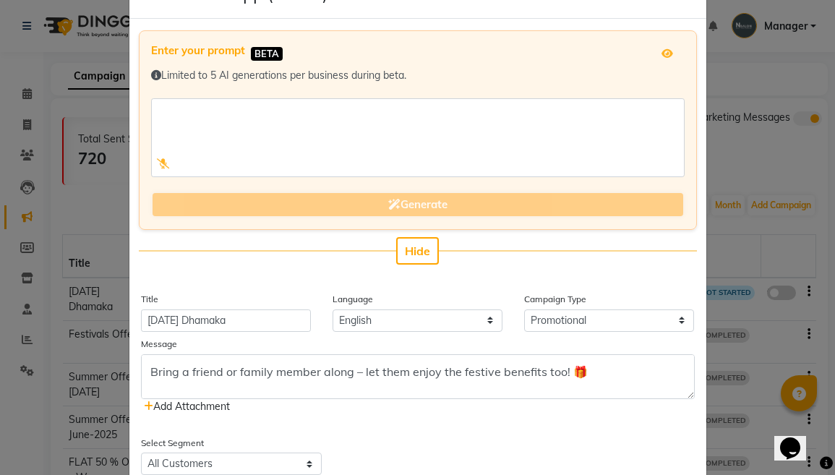
scroll to position [38, 0]
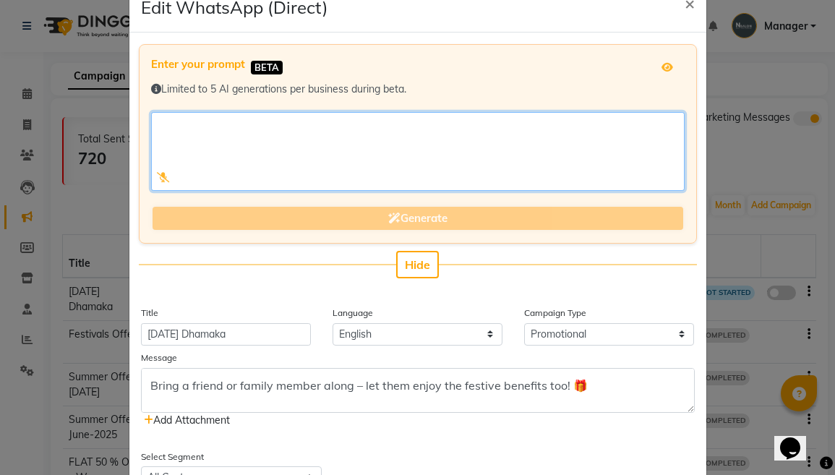
click at [253, 123] on textarea at bounding box center [418, 151] width 534 height 79
click at [401, 128] on textarea at bounding box center [418, 151] width 534 height 79
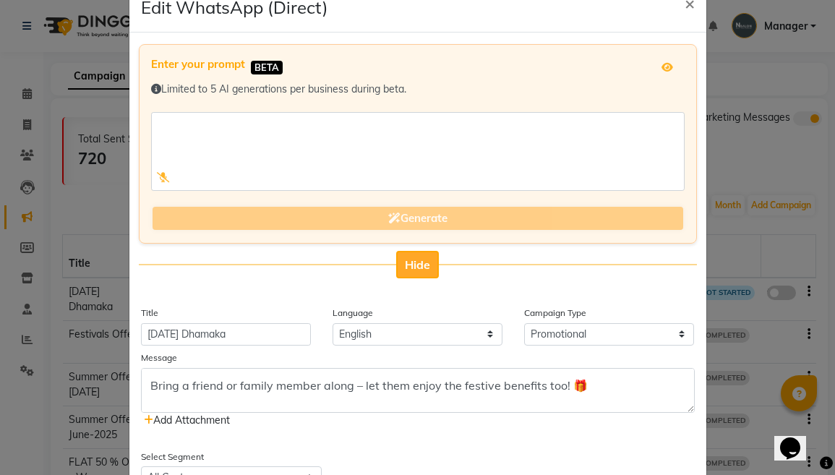
click at [409, 263] on span "Hide" at bounding box center [417, 265] width 25 height 14
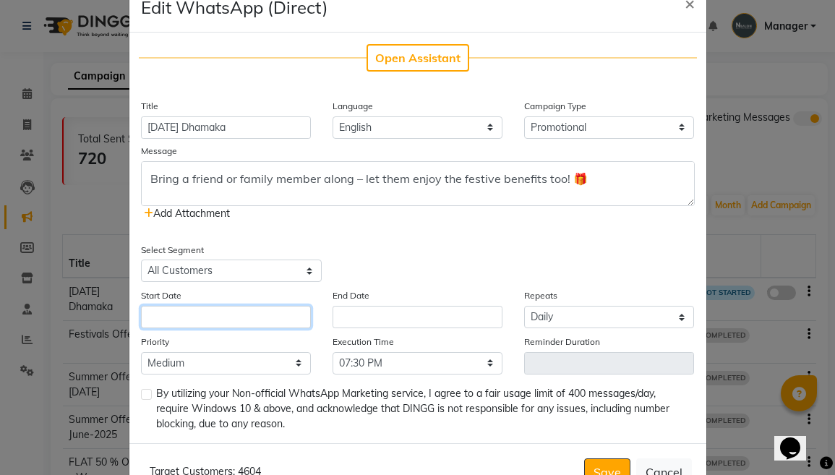
click at [292, 321] on input "text" at bounding box center [226, 317] width 170 height 22
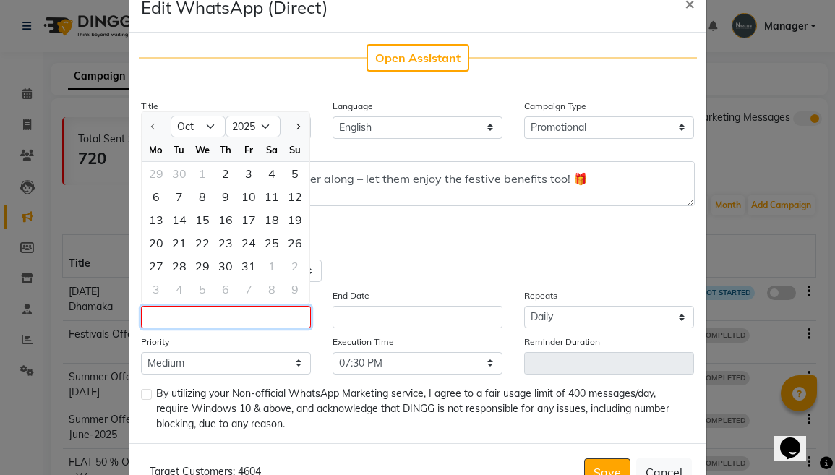
click at [292, 321] on input "text" at bounding box center [226, 317] width 170 height 22
click at [575, 218] on div "🎇 [DATE] Dhamaka at N Salon 🎇 Celebrate the Festival of Lights with glowing ski…" at bounding box center [418, 191] width 554 height 60
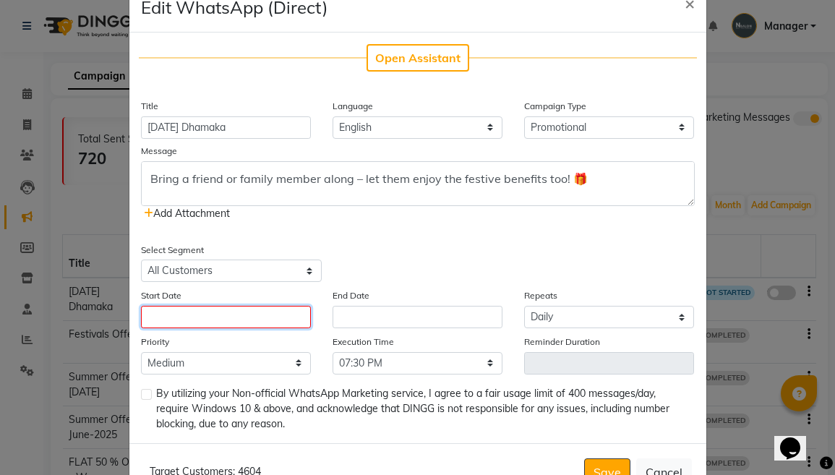
click at [263, 322] on input "text" at bounding box center [226, 317] width 170 height 22
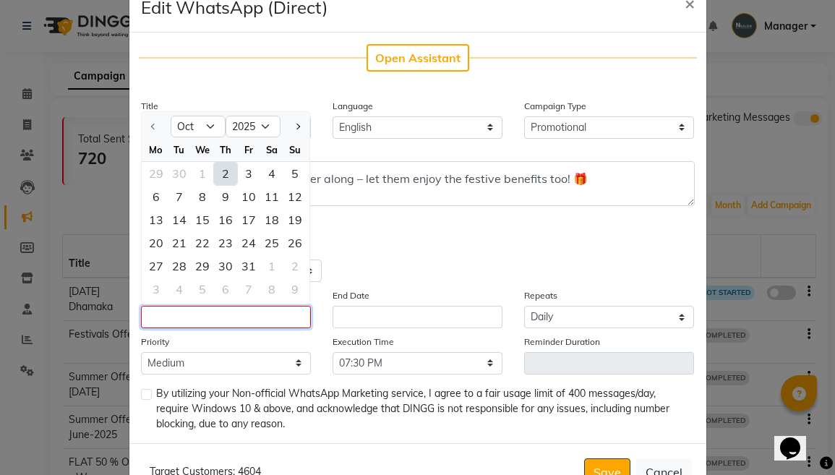
click at [263, 322] on input "text" at bounding box center [226, 317] width 170 height 22
click at [226, 174] on div "2" at bounding box center [225, 173] width 23 height 23
type input "02-10-2025"
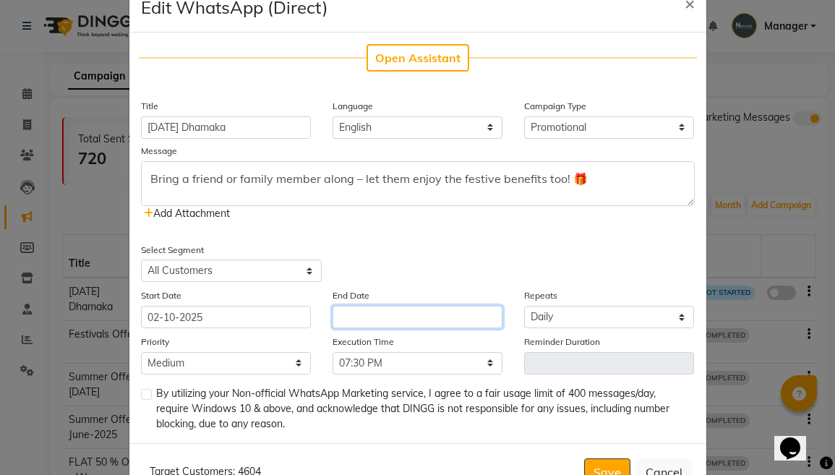
click at [419, 323] on input "text" at bounding box center [418, 317] width 170 height 22
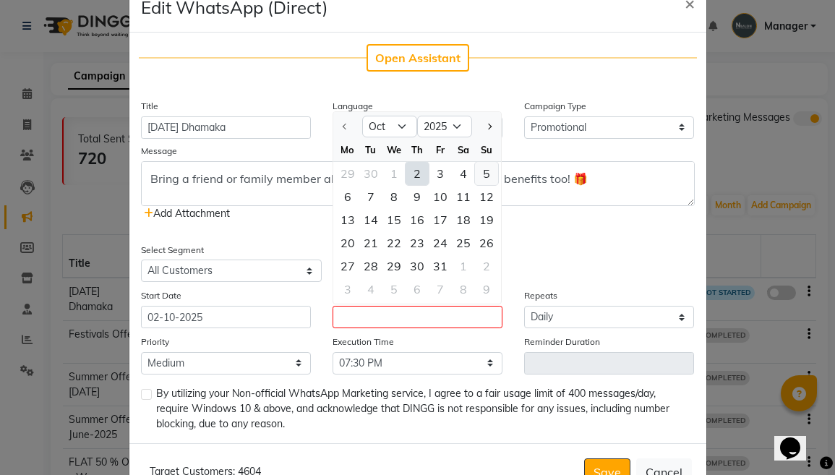
click at [488, 181] on div "5" at bounding box center [486, 173] width 23 height 23
type input "05-10-2025"
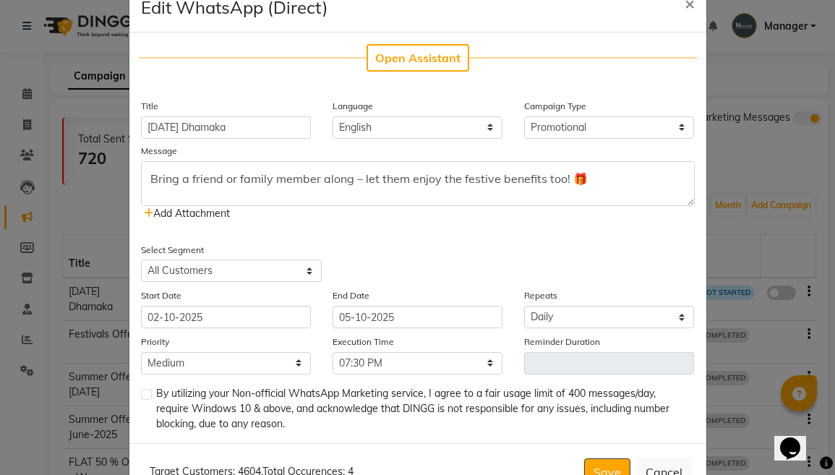
click at [582, 360] on input "Reminder Duration" at bounding box center [609, 363] width 170 height 22
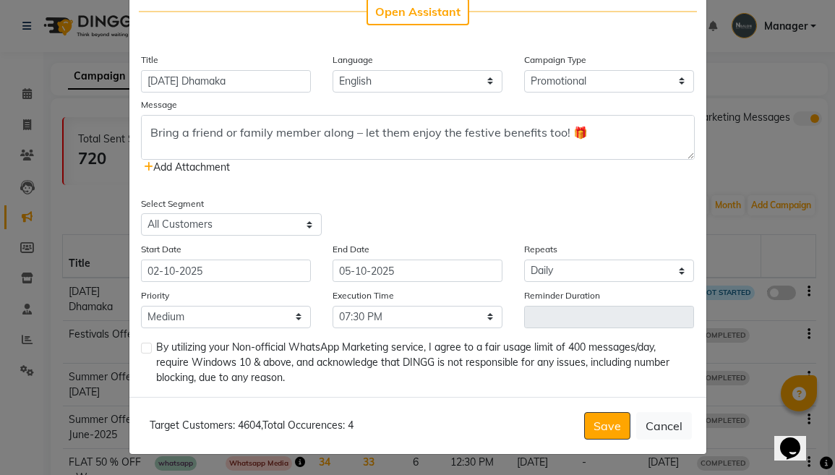
scroll to position [85, 0]
click at [583, 436] on div "Target Customers: 4604 , Total Occurences: 4 Save Cancel" at bounding box center [417, 425] width 577 height 57
click at [600, 430] on button "Save" at bounding box center [607, 425] width 46 height 27
click at [601, 423] on button "Save" at bounding box center [607, 425] width 46 height 27
click at [611, 424] on button "Save" at bounding box center [607, 425] width 46 height 27
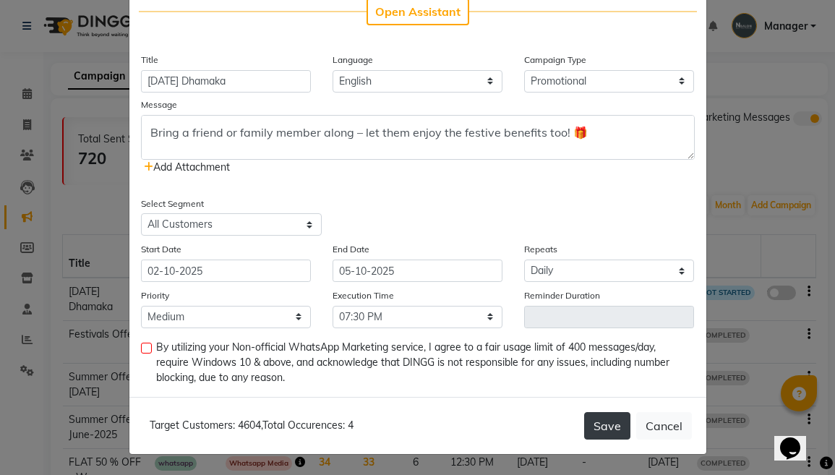
click at [615, 421] on button "Save" at bounding box center [607, 425] width 46 height 27
click at [144, 348] on label at bounding box center [146, 348] width 11 height 11
click at [144, 348] on input "checkbox" at bounding box center [145, 348] width 9 height 9
checkbox input "true"
click at [613, 430] on button "Save" at bounding box center [607, 425] width 46 height 27
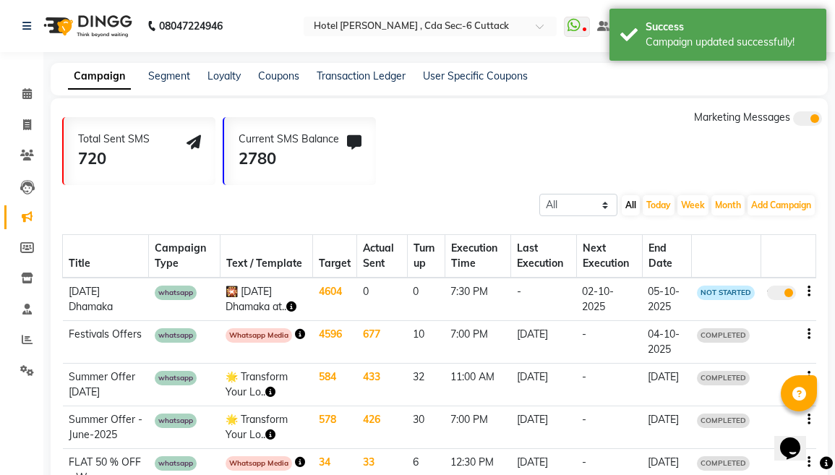
click at [781, 300] on span at bounding box center [782, 293] width 29 height 14
click at [783, 295] on input "true" at bounding box center [783, 295] width 0 height 0
click at [781, 300] on span at bounding box center [782, 293] width 29 height 14
click at [783, 295] on input "true" at bounding box center [783, 295] width 0 height 0
select select "3"
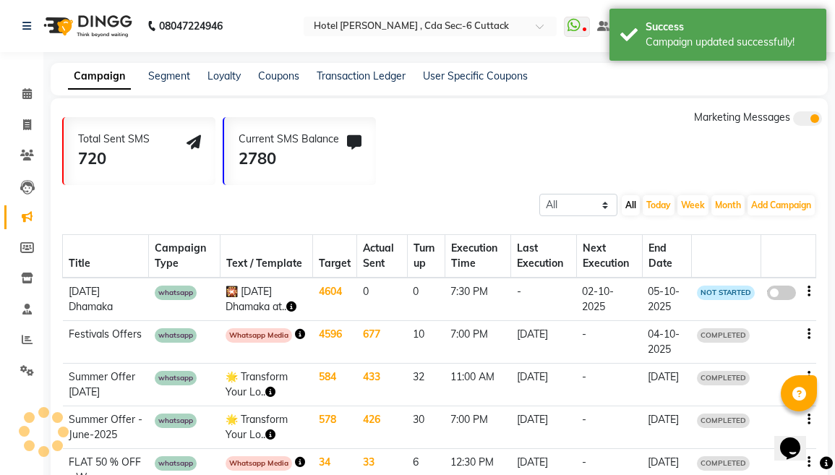
select select "36983"
select select "2"
select select "1170"
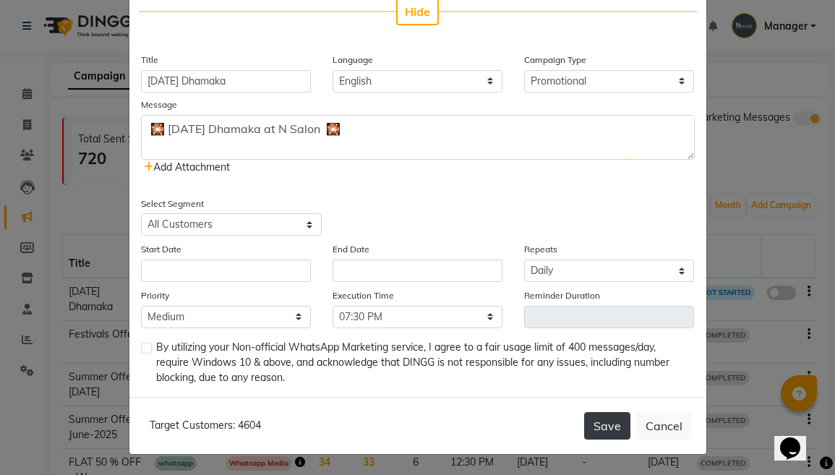
scroll to position [292, 0]
click at [603, 424] on button "Save" at bounding box center [607, 425] width 46 height 27
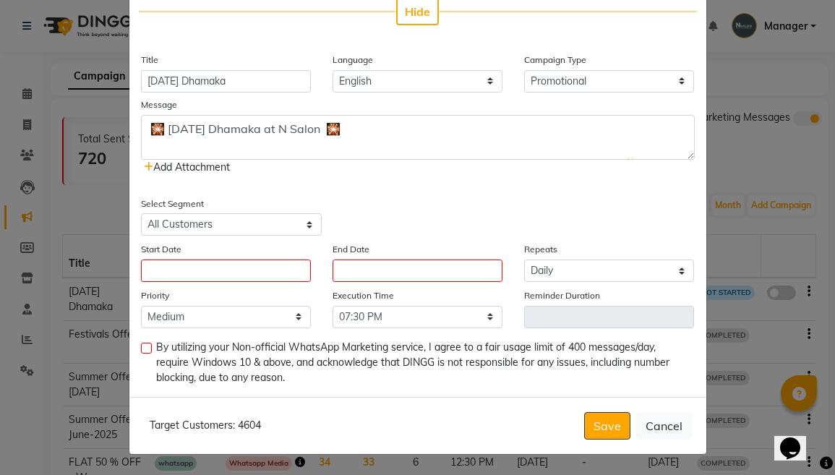
click at [148, 346] on label at bounding box center [146, 348] width 11 height 11
click at [148, 346] on input "checkbox" at bounding box center [145, 348] width 9 height 9
checkbox input "true"
click at [597, 422] on button "Save" at bounding box center [607, 425] width 46 height 27
click at [281, 268] on input "text" at bounding box center [226, 271] width 170 height 22
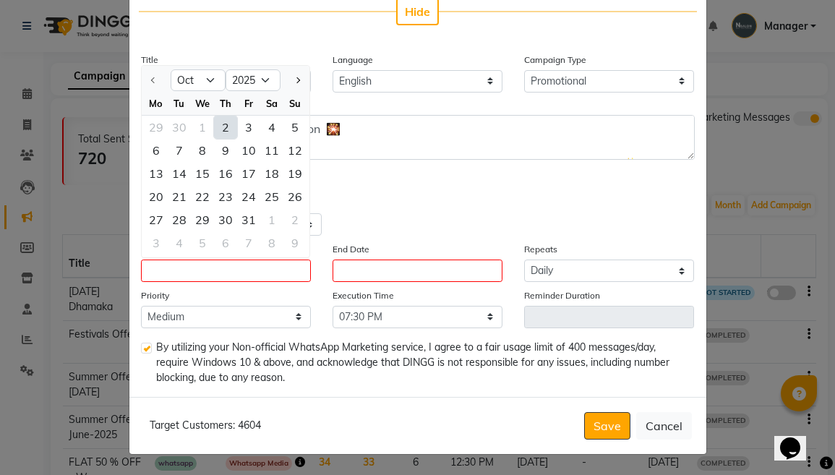
click at [226, 128] on div "2" at bounding box center [225, 127] width 23 height 23
type input "02-10-2025"
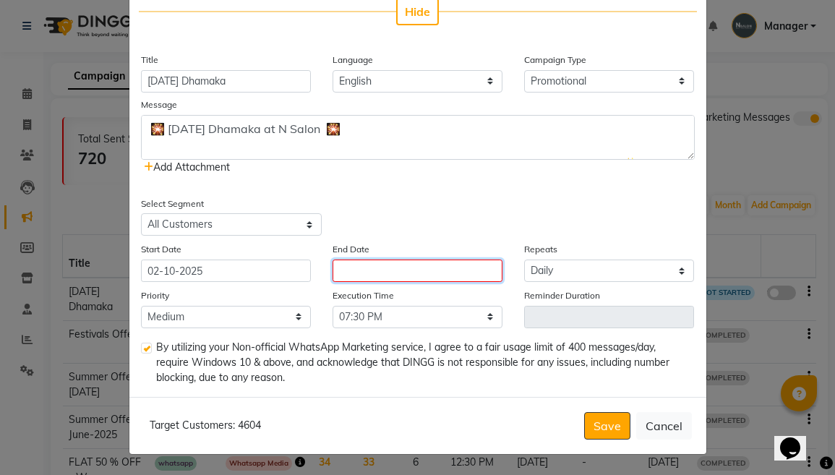
click at [408, 271] on input "text" at bounding box center [418, 271] width 170 height 22
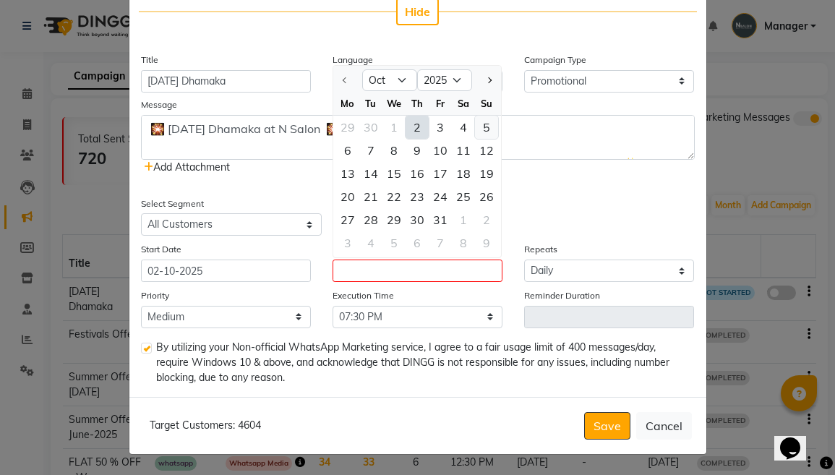
click at [482, 132] on div "5" at bounding box center [486, 127] width 23 height 23
type input "05-10-2025"
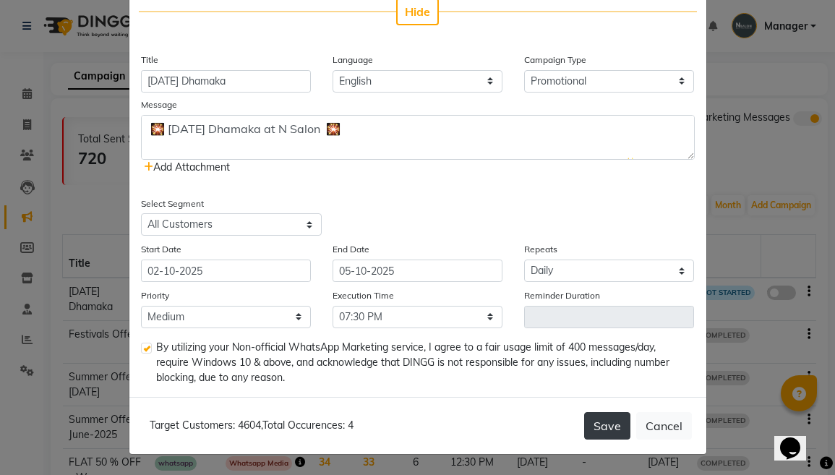
click at [597, 422] on button "Save" at bounding box center [607, 425] width 46 height 27
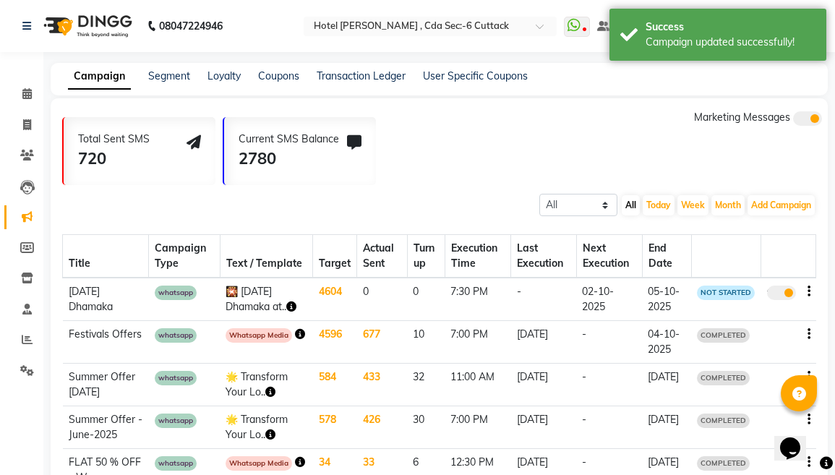
scroll to position [0, 0]
